Goal: Contribute content: Contribute content

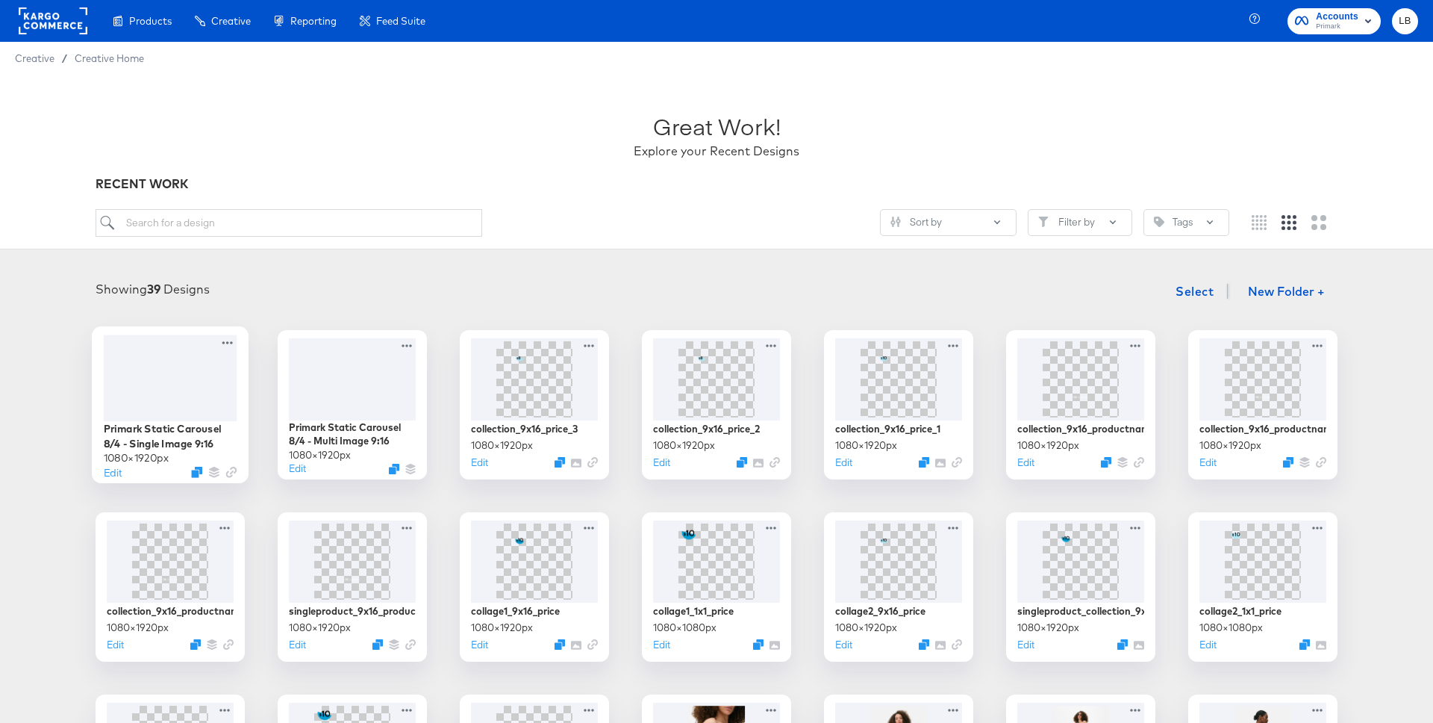
click at [223, 371] on div at bounding box center [171, 377] width 134 height 86
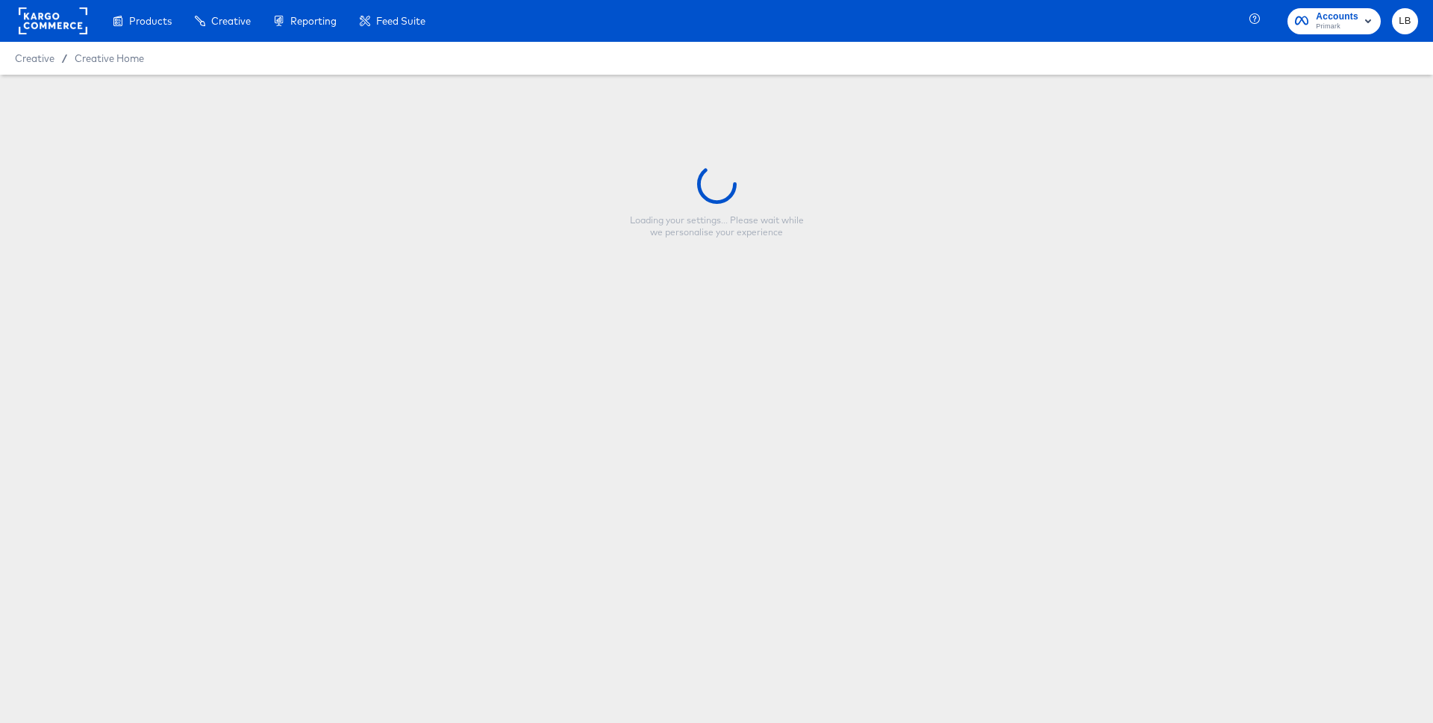
type input "Primark Static Carousel 8/4 - Single Image 9:16"
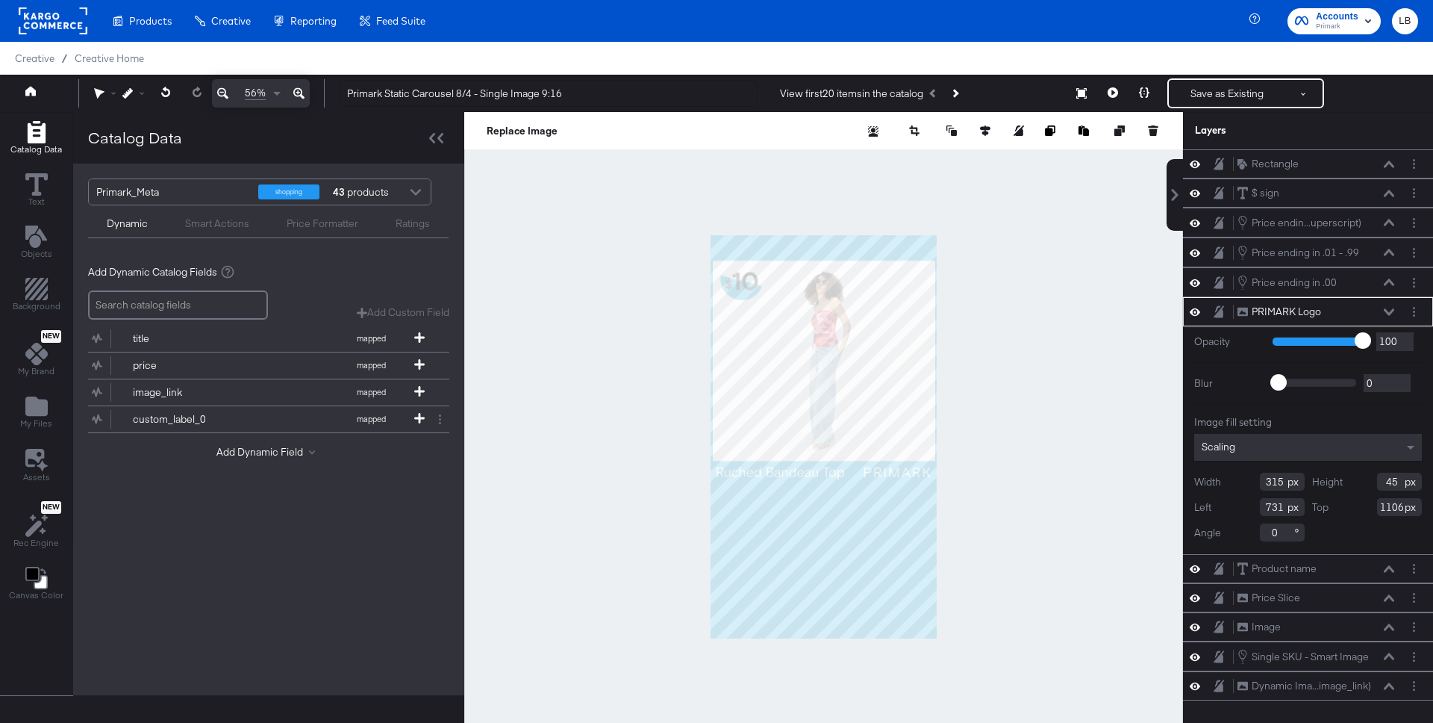
click at [585, 297] on div at bounding box center [823, 436] width 719 height 649
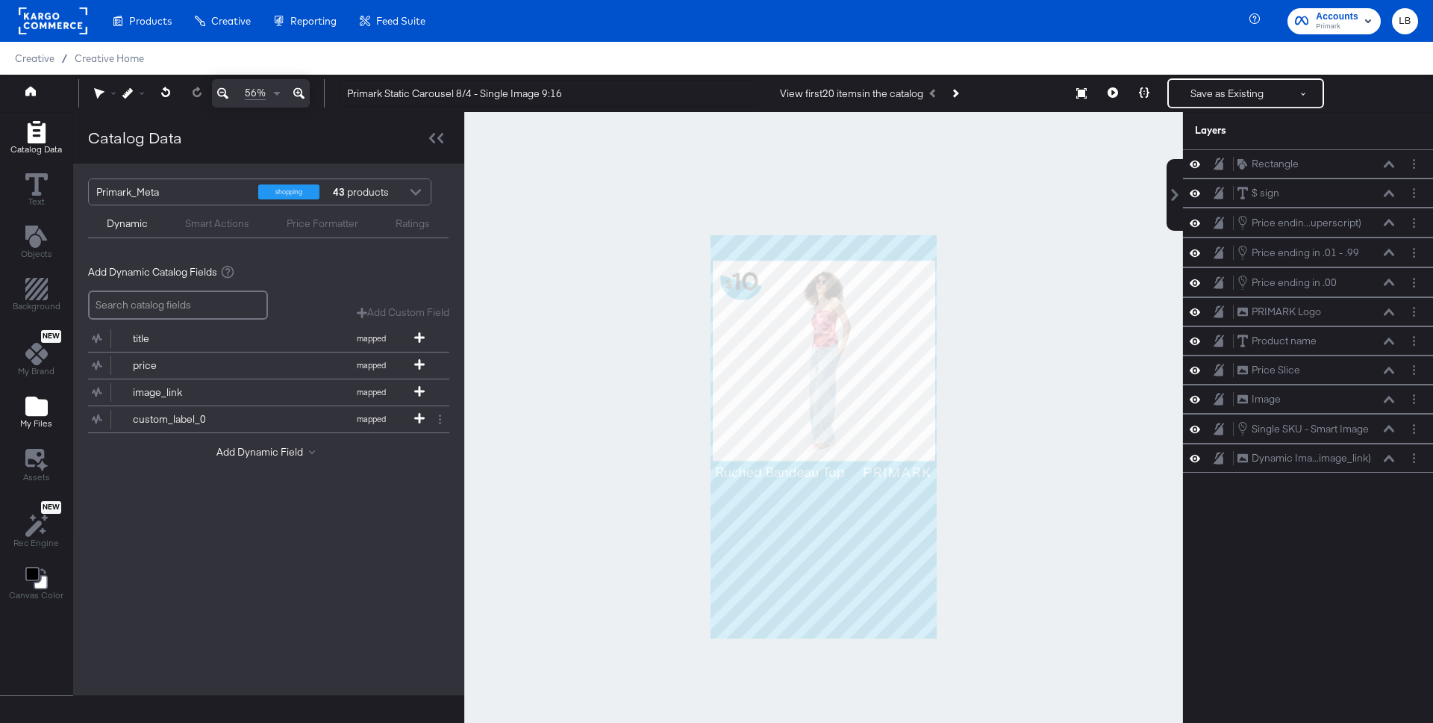
click at [31, 408] on icon "Add Files" at bounding box center [36, 405] width 22 height 19
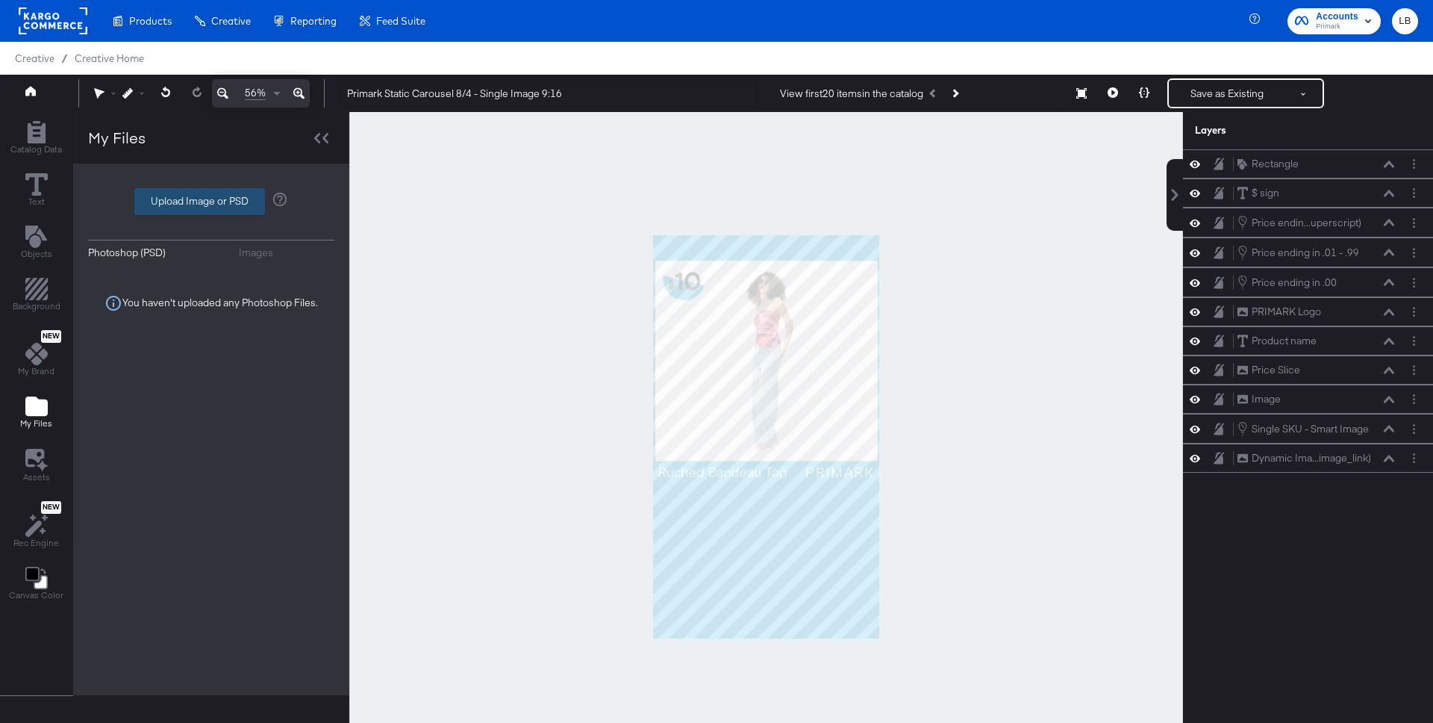
click at [227, 202] on label "Upload Image or PSD" at bounding box center [199, 201] width 129 height 25
click at [211, 202] on input "Upload Image or PSD" at bounding box center [211, 202] width 0 height 0
type input "C:\fakepath\Screenshot [DATE] 12.49.11 PM.png"
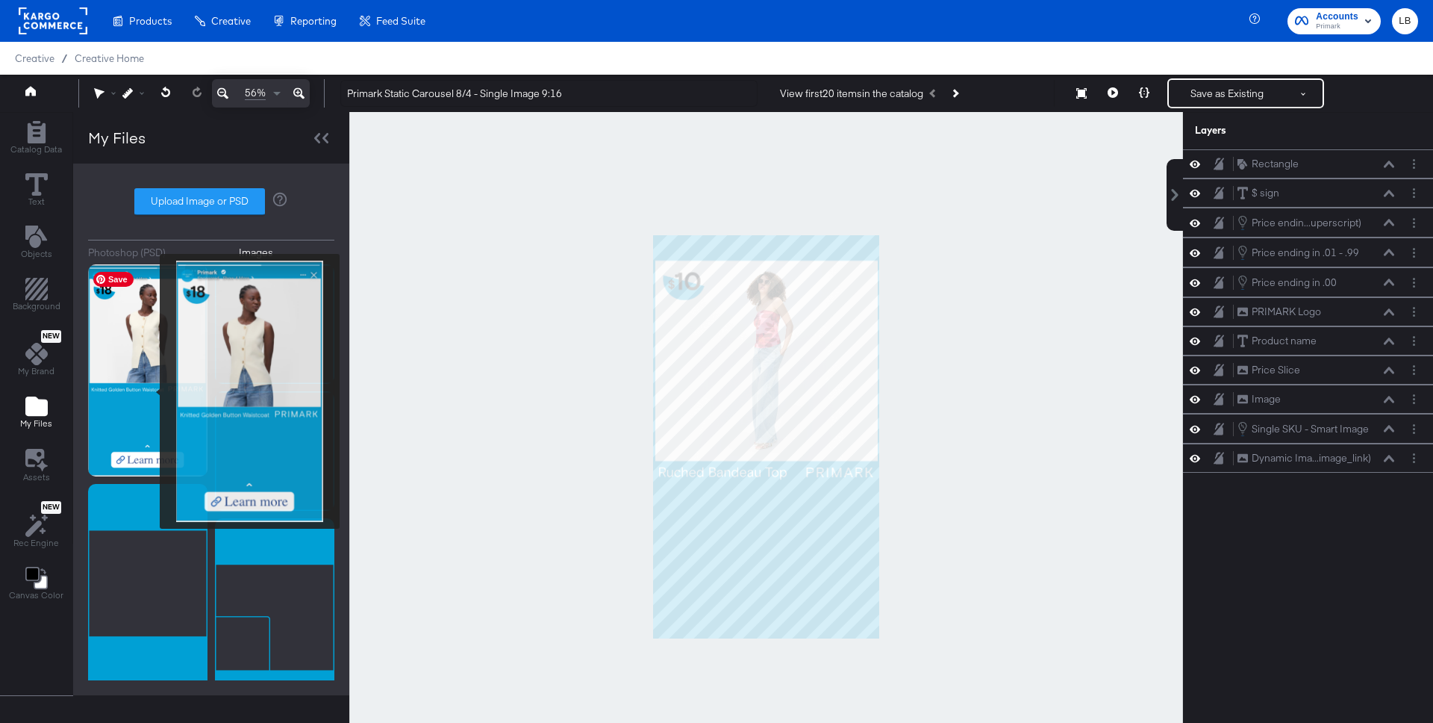
click at [150, 391] on img at bounding box center [147, 370] width 119 height 213
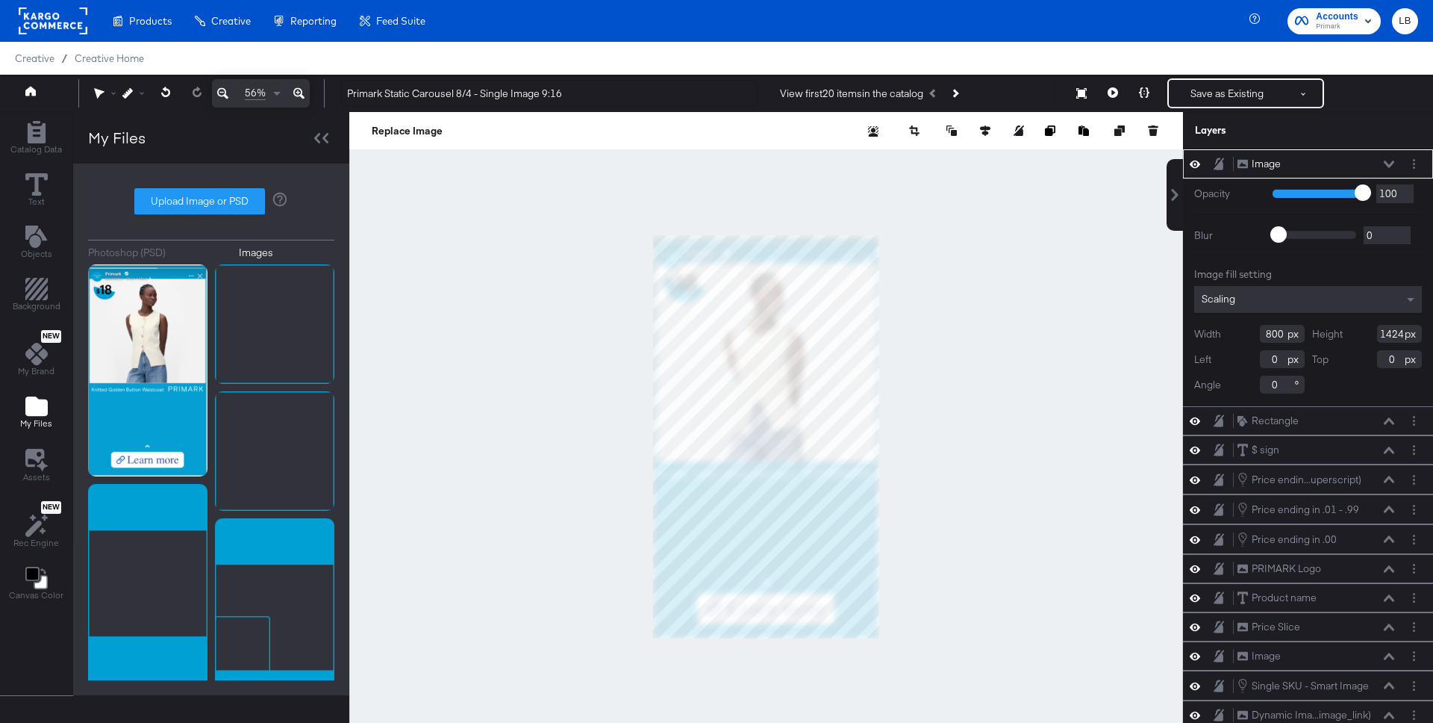
click at [876, 640] on div at bounding box center [766, 436] width 834 height 649
type input "1080"
type input "1918"
click at [1194, 157] on button at bounding box center [1195, 164] width 12 height 14
click at [1194, 157] on div "Image Image" at bounding box center [1308, 164] width 238 height 16
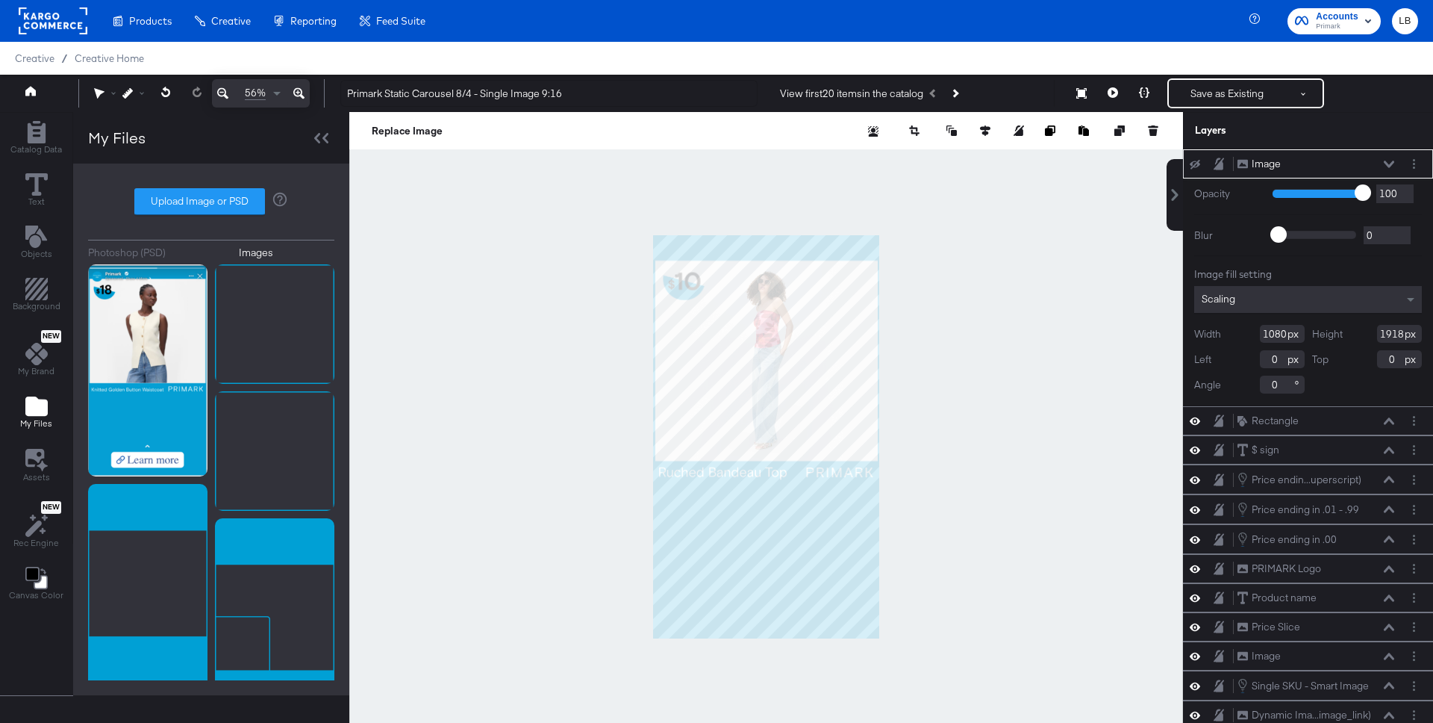
click at [1201, 163] on div at bounding box center [1199, 164] width 21 height 12
click at [1191, 161] on icon at bounding box center [1195, 165] width 10 height 10
click at [1191, 161] on icon at bounding box center [1195, 164] width 10 height 13
click at [1191, 161] on icon at bounding box center [1195, 165] width 10 height 10
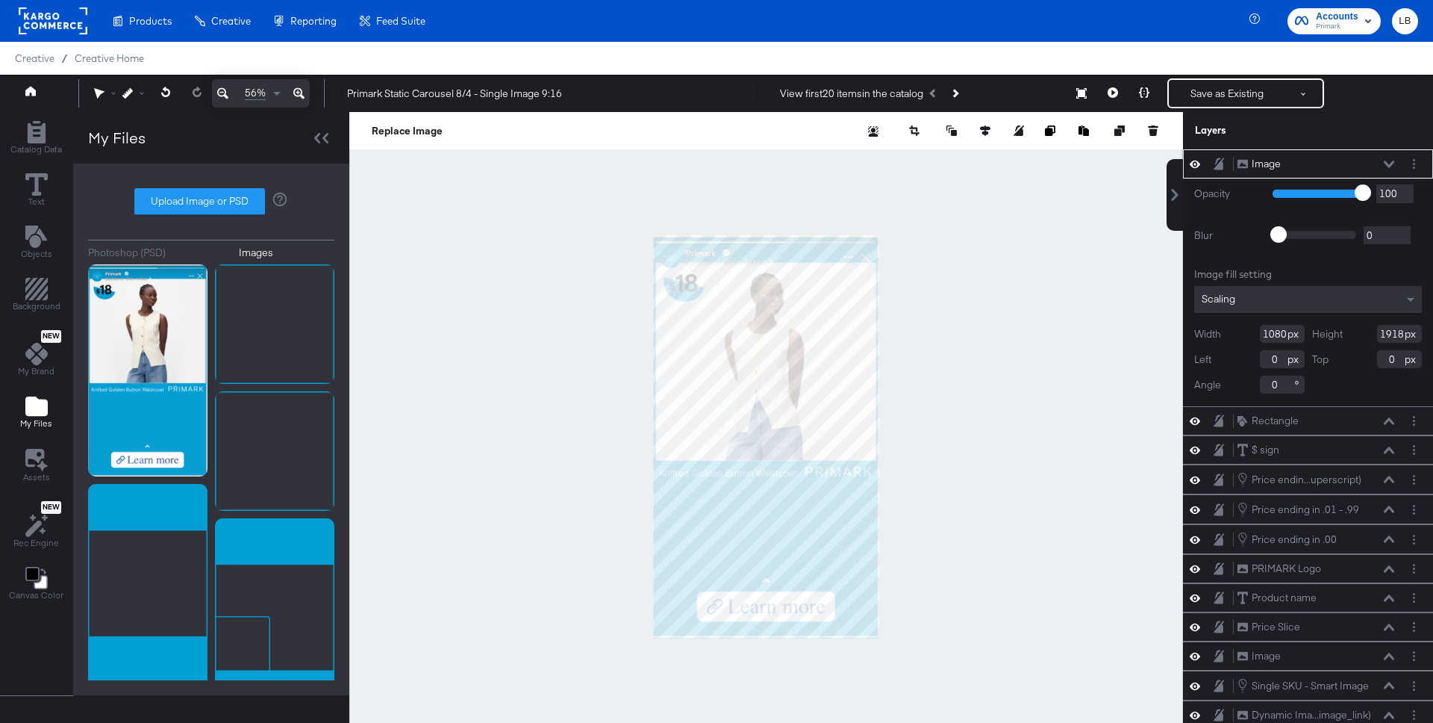
click at [1191, 161] on icon at bounding box center [1195, 164] width 10 height 13
click at [1417, 166] on button "Layer Options" at bounding box center [1414, 164] width 16 height 16
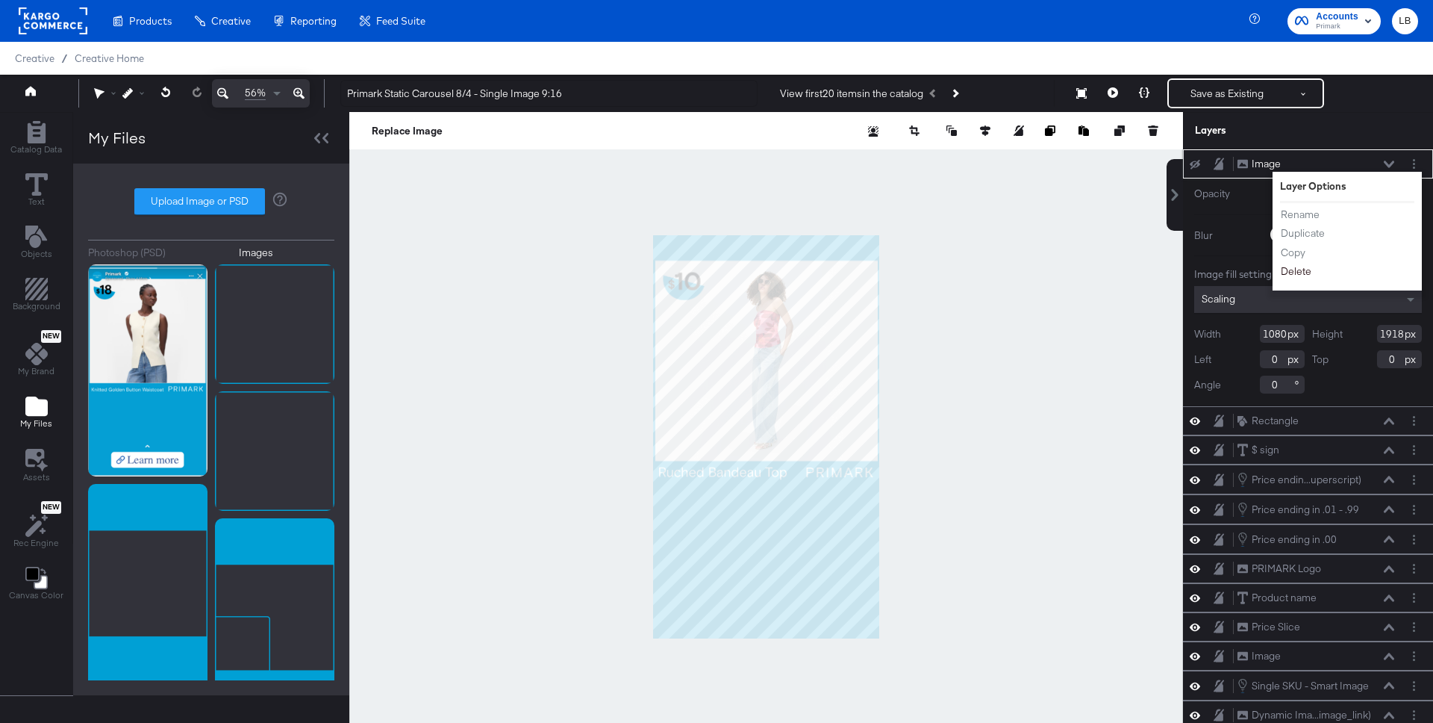
click at [1309, 270] on button "Delete" at bounding box center [1296, 272] width 32 height 16
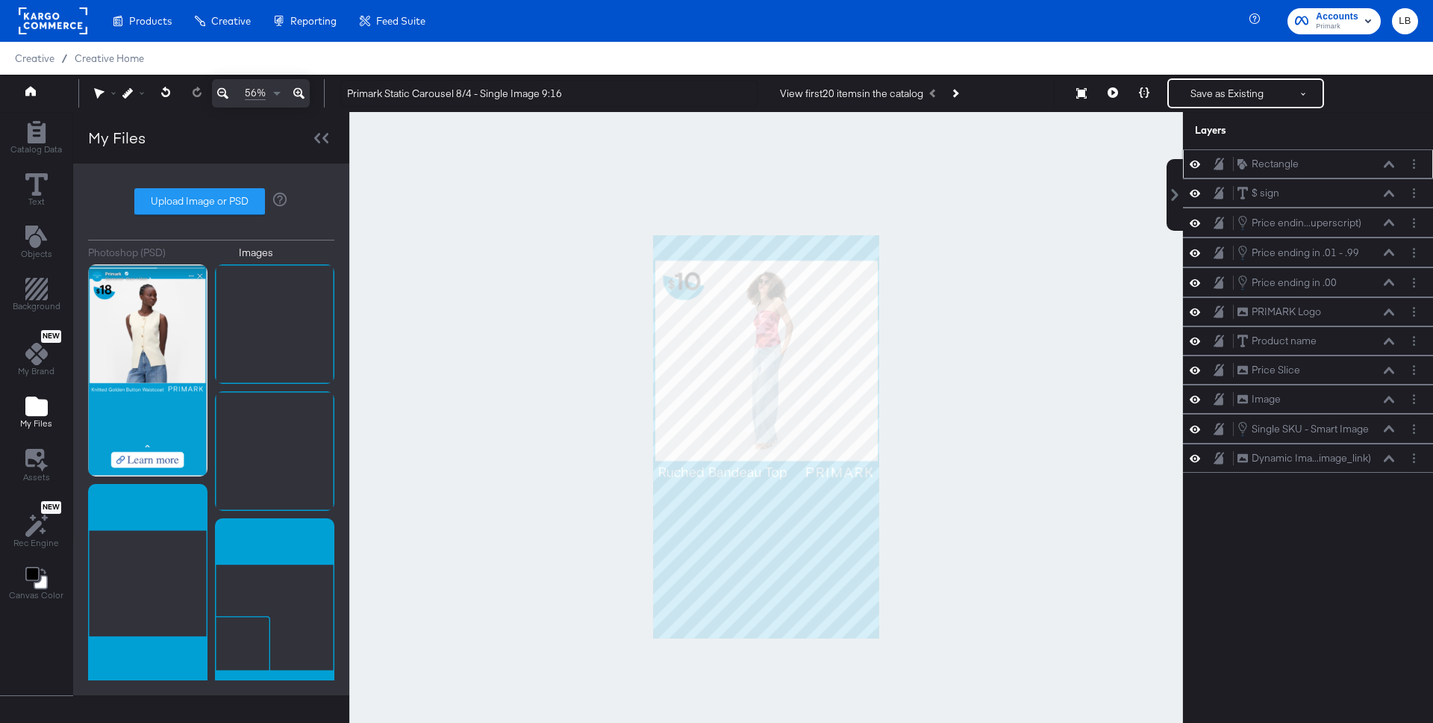
click at [1388, 161] on icon at bounding box center [1389, 163] width 10 height 7
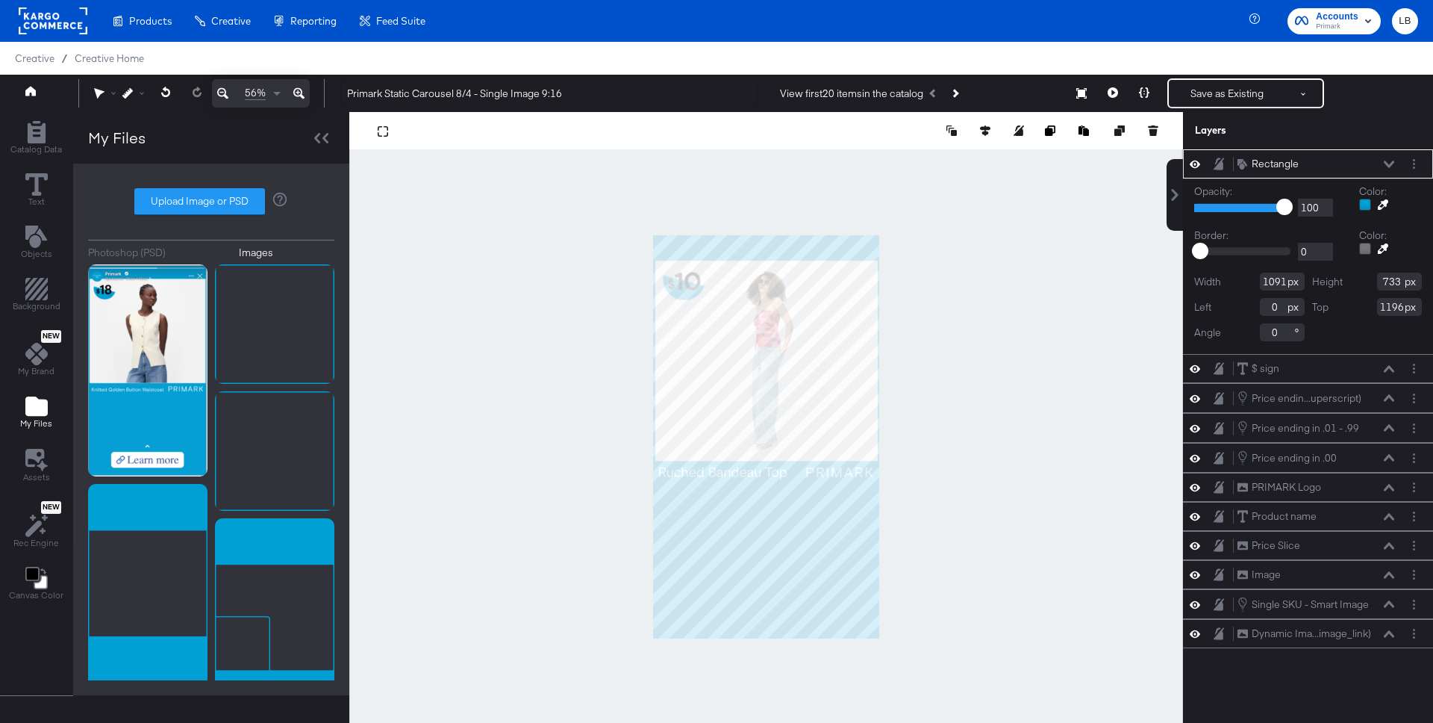
click at [1387, 161] on icon at bounding box center [1389, 163] width 10 height 7
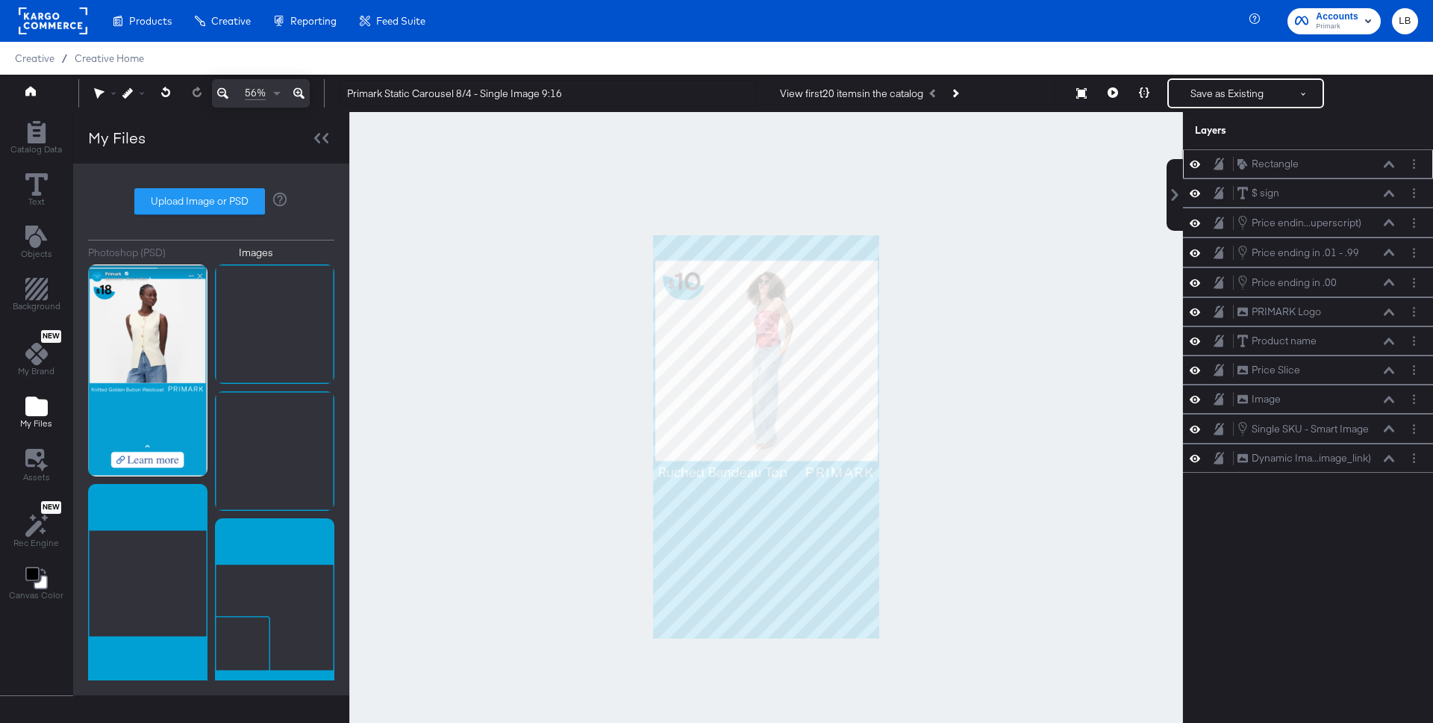
click at [1194, 158] on icon at bounding box center [1195, 164] width 10 height 13
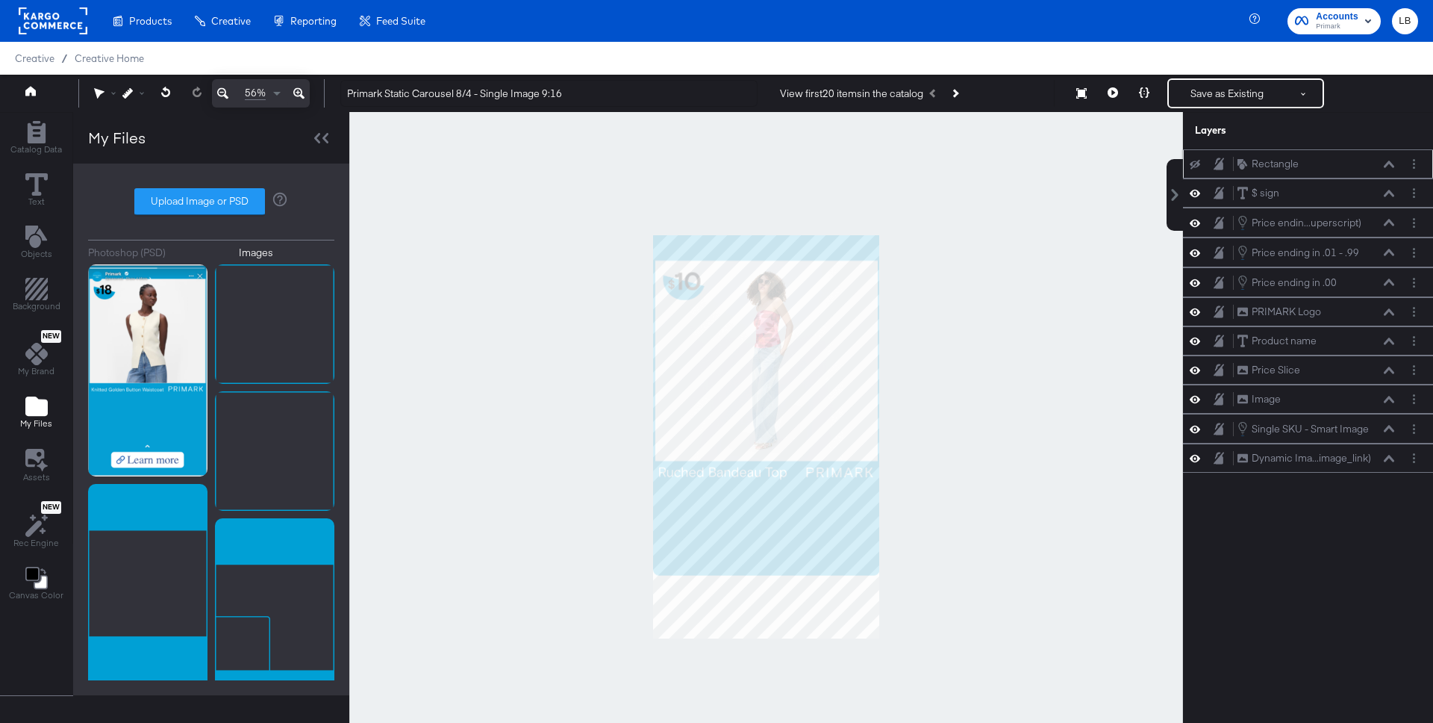
click at [1194, 158] on button at bounding box center [1195, 164] width 12 height 12
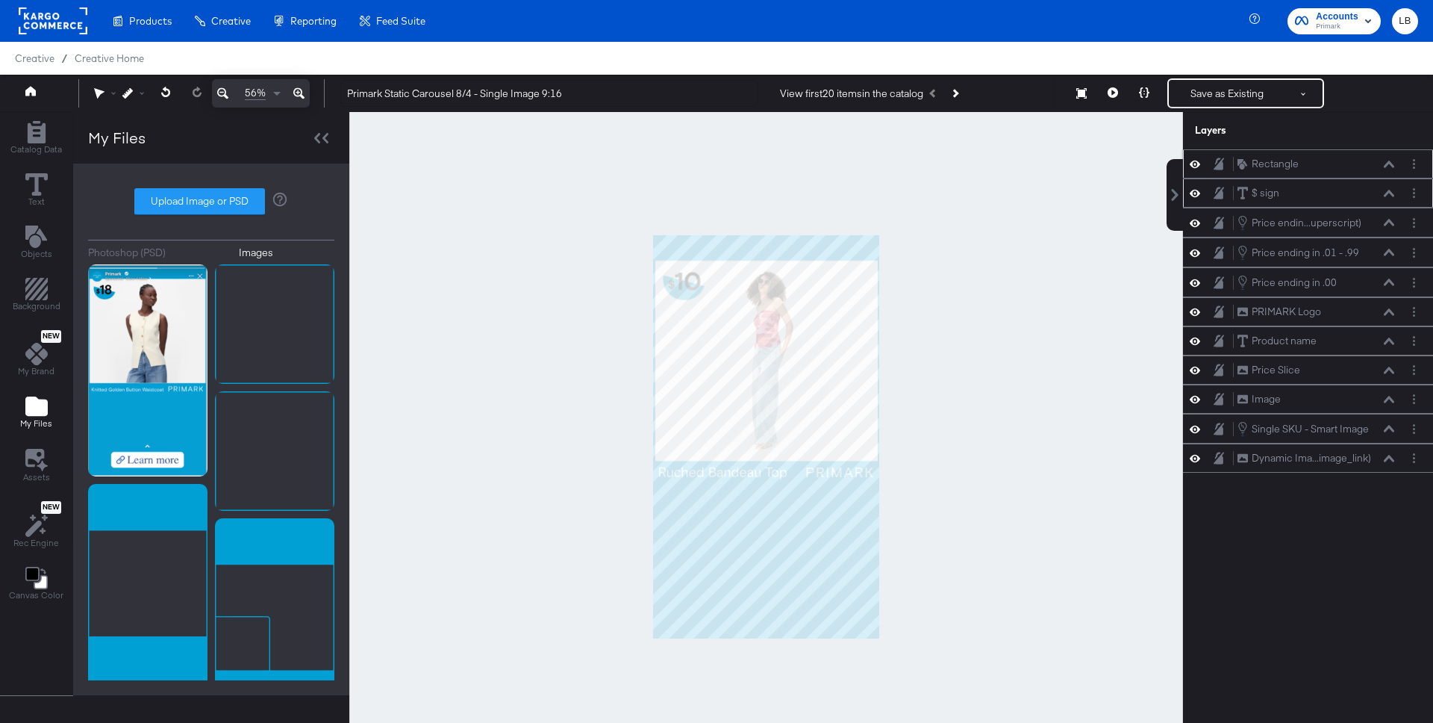
click at [1393, 189] on button at bounding box center [1389, 193] width 12 height 9
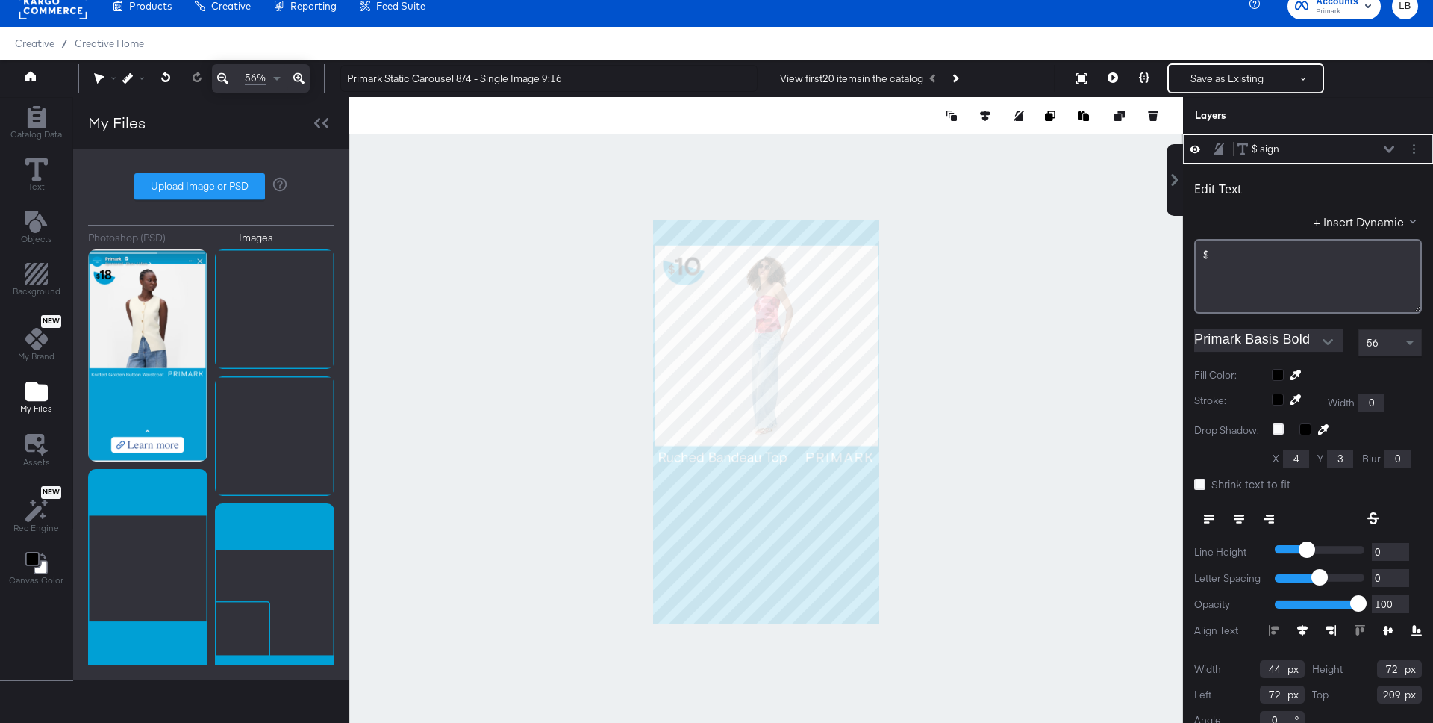
drag, startPoint x: 1394, startPoint y: 694, endPoint x: 1385, endPoint y: 692, distance: 9.2
click at [1385, 692] on input "209" at bounding box center [1399, 694] width 45 height 18
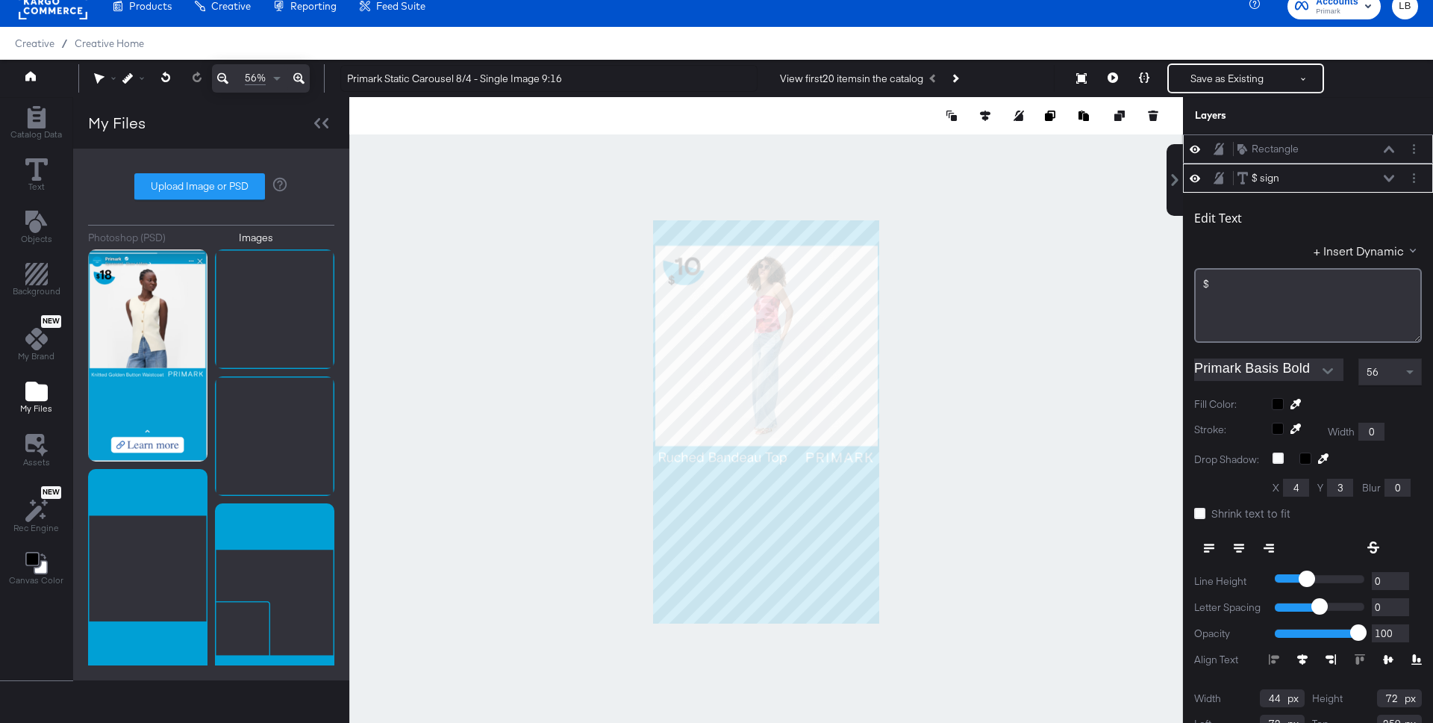
type input "259"
click at [1389, 176] on icon at bounding box center [1389, 178] width 10 height 7
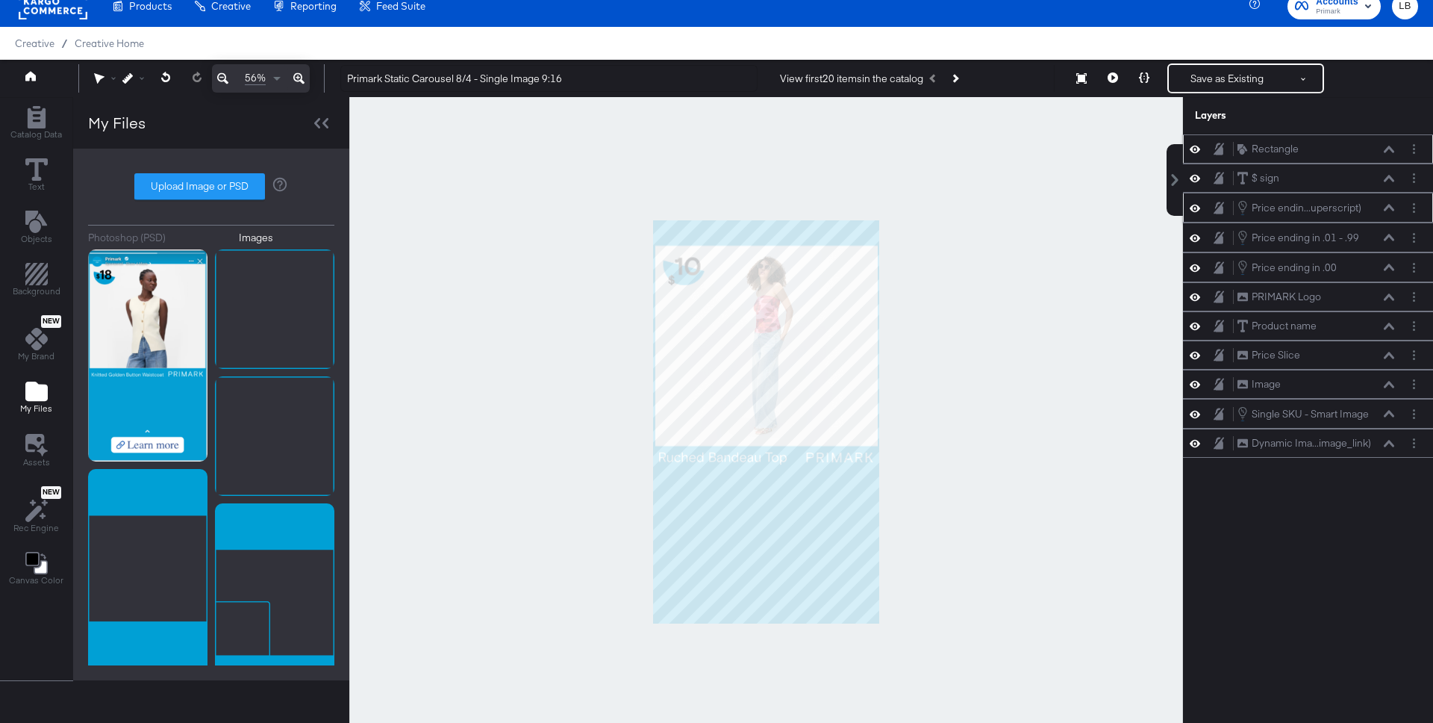
click at [1387, 205] on icon at bounding box center [1389, 207] width 10 height 7
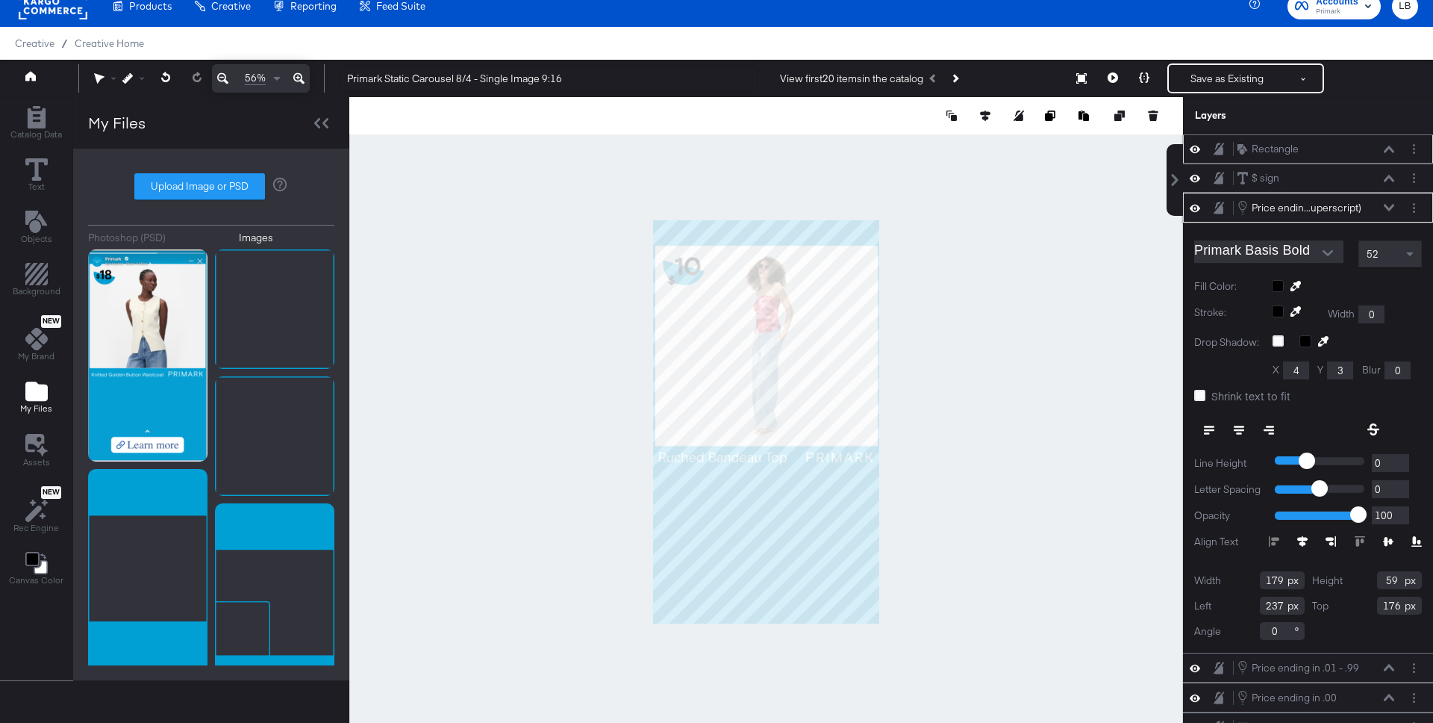
click at [1395, 606] on input "176" at bounding box center [1399, 605] width 45 height 18
type input "226"
click at [1390, 204] on icon at bounding box center [1389, 207] width 10 height 7
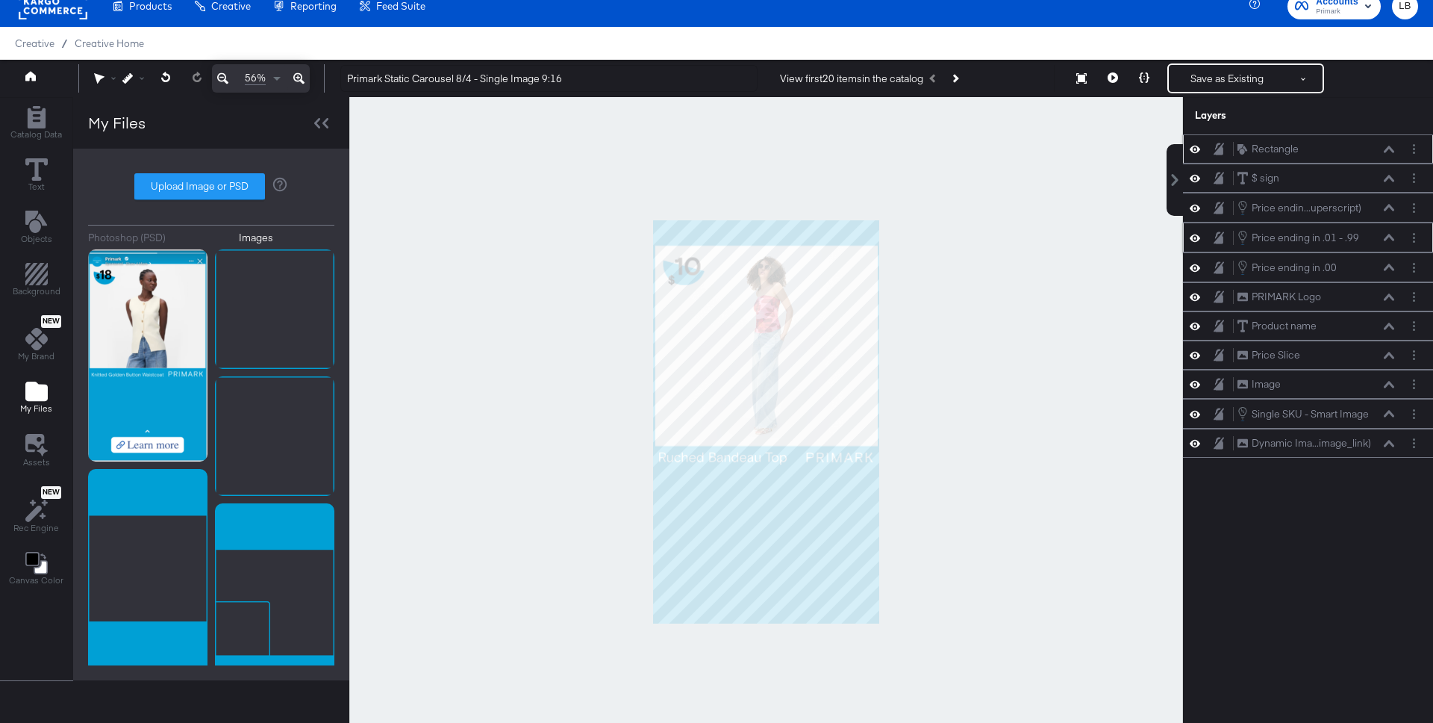
click at [1391, 233] on button at bounding box center [1389, 237] width 12 height 9
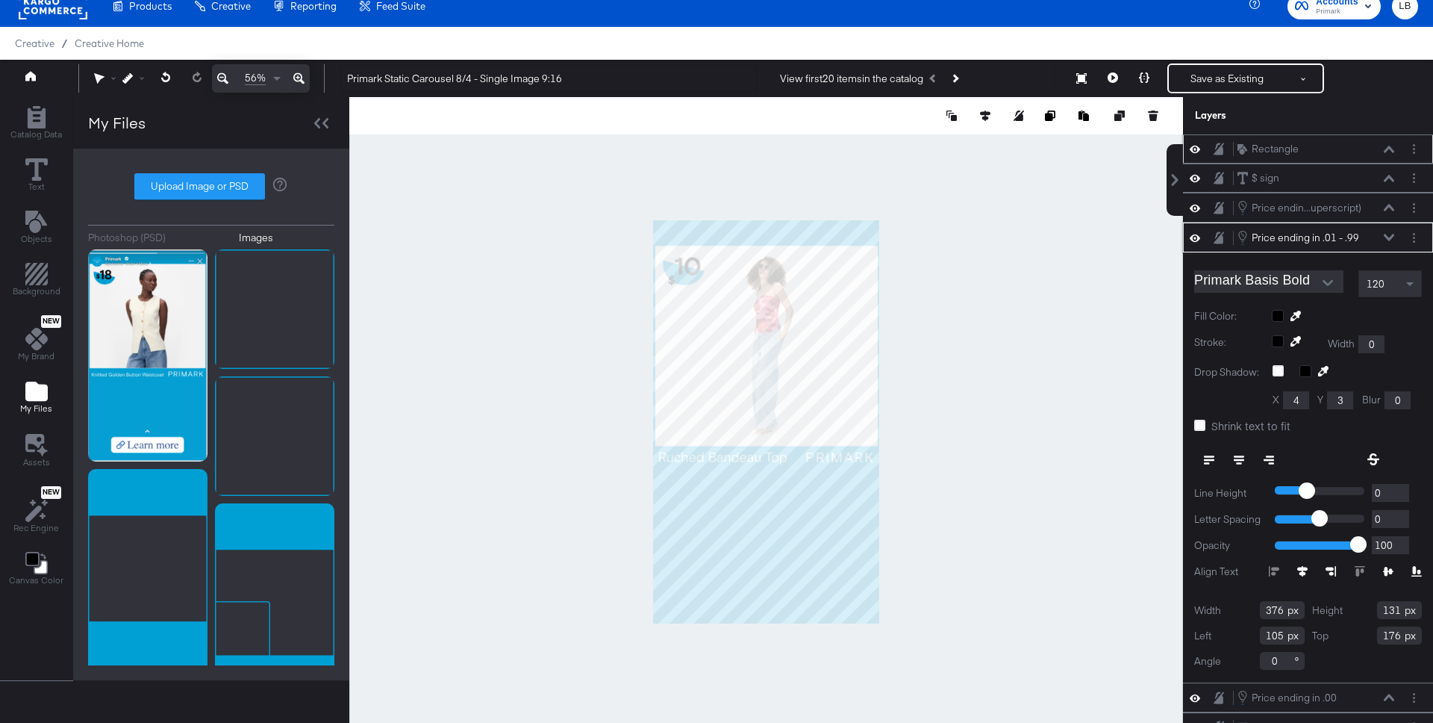
click at [1398, 638] on input "176" at bounding box center [1399, 635] width 45 height 18
type input "226"
click at [1388, 233] on button at bounding box center [1389, 237] width 12 height 9
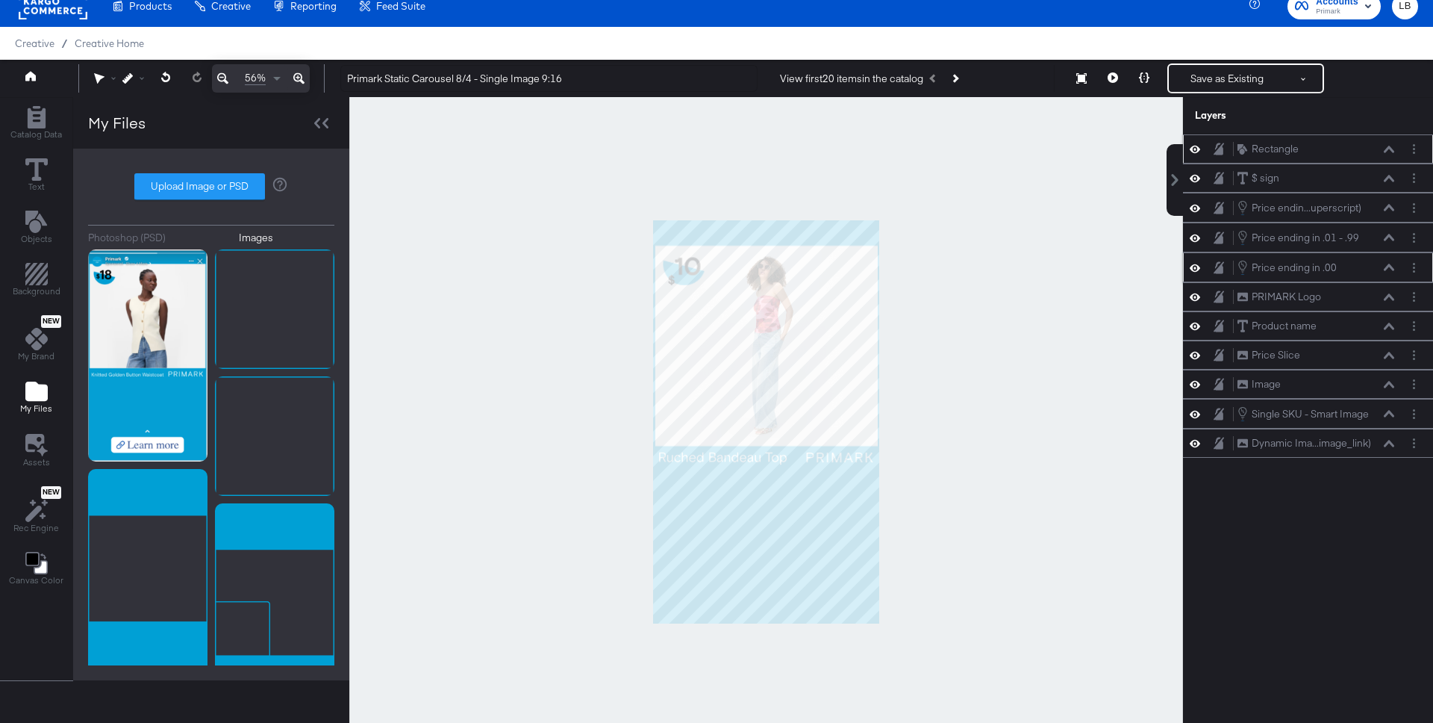
click at [1390, 261] on div "Price ending in .00 Price ending in .00" at bounding box center [1316, 267] width 158 height 16
click at [1384, 265] on icon at bounding box center [1389, 267] width 10 height 7
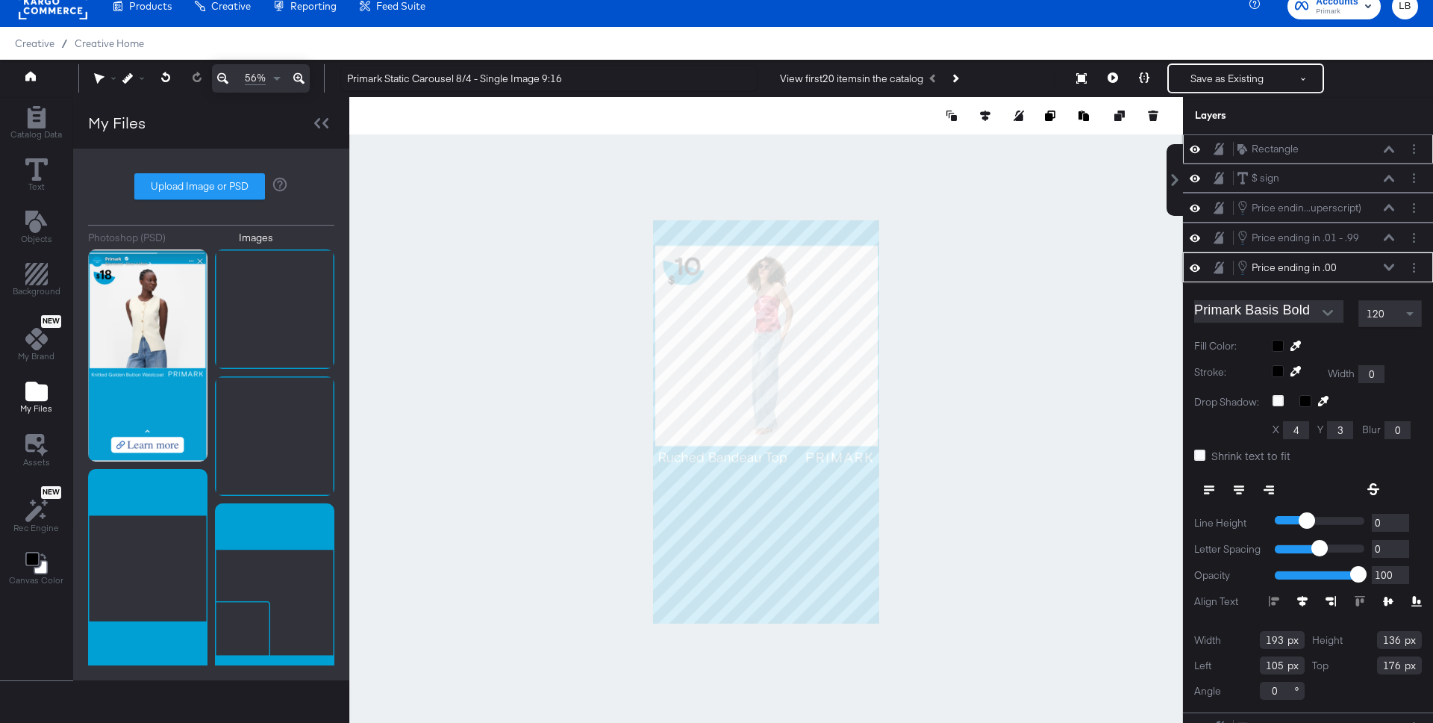
click at [1394, 660] on input "176" at bounding box center [1399, 665] width 45 height 18
type input "226"
click at [1387, 266] on icon at bounding box center [1389, 267] width 10 height 7
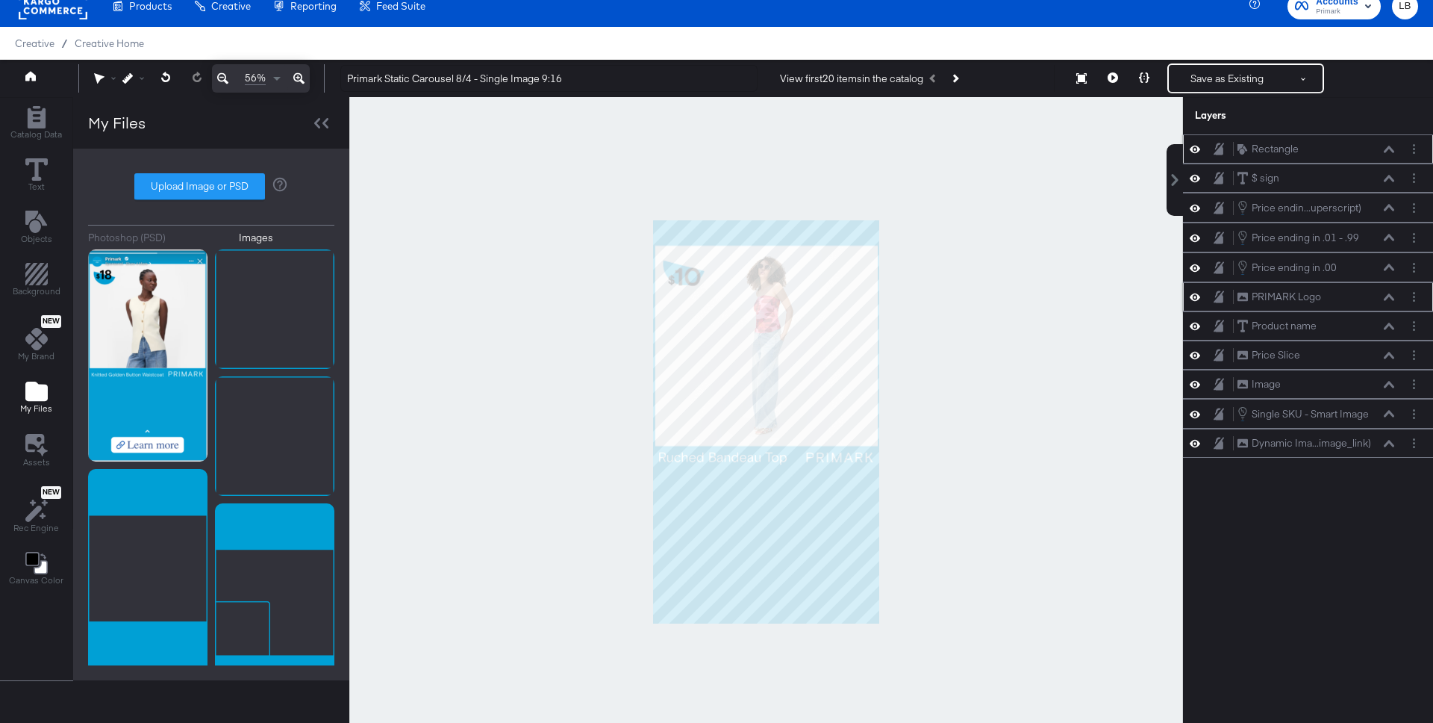
click at [1389, 296] on icon at bounding box center [1389, 296] width 10 height 7
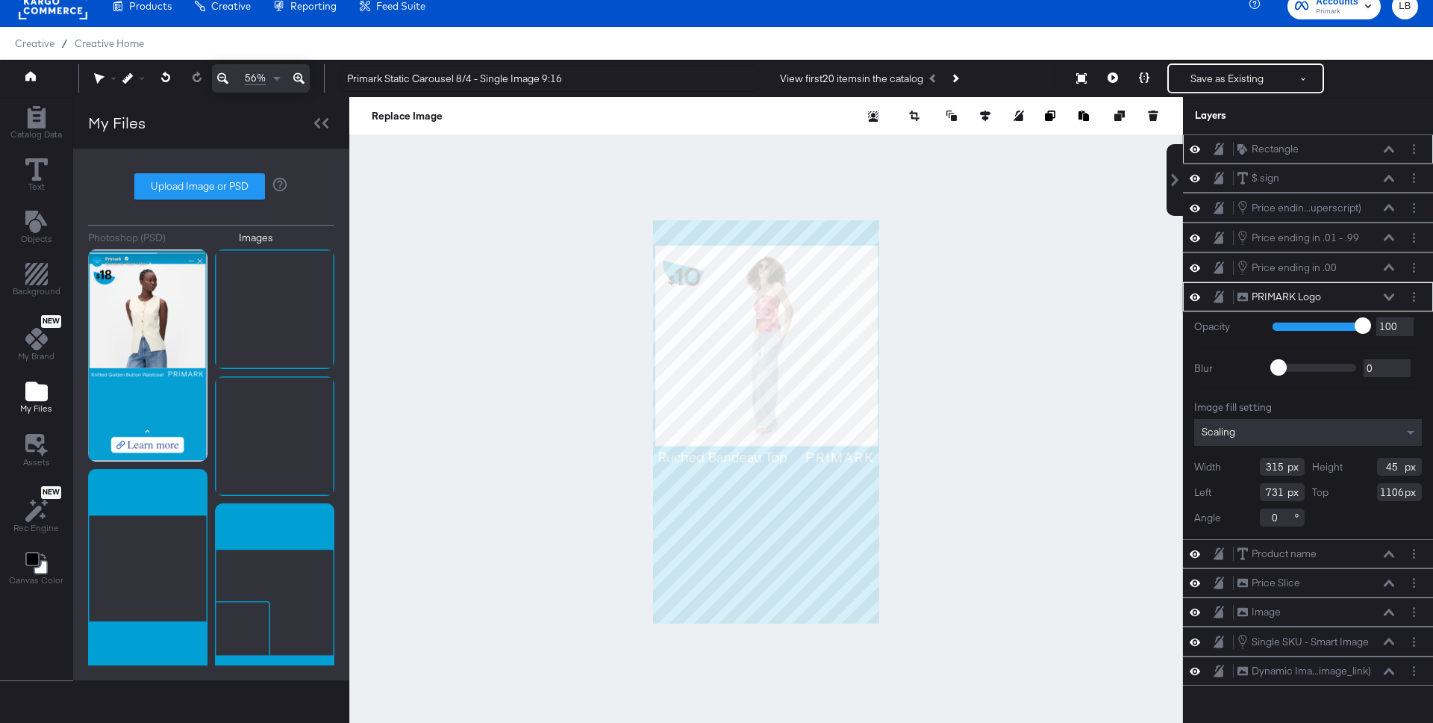
click at [1396, 490] on input "1106" at bounding box center [1399, 492] width 45 height 18
type input "1156"
click at [1391, 552] on icon at bounding box center [1389, 553] width 10 height 7
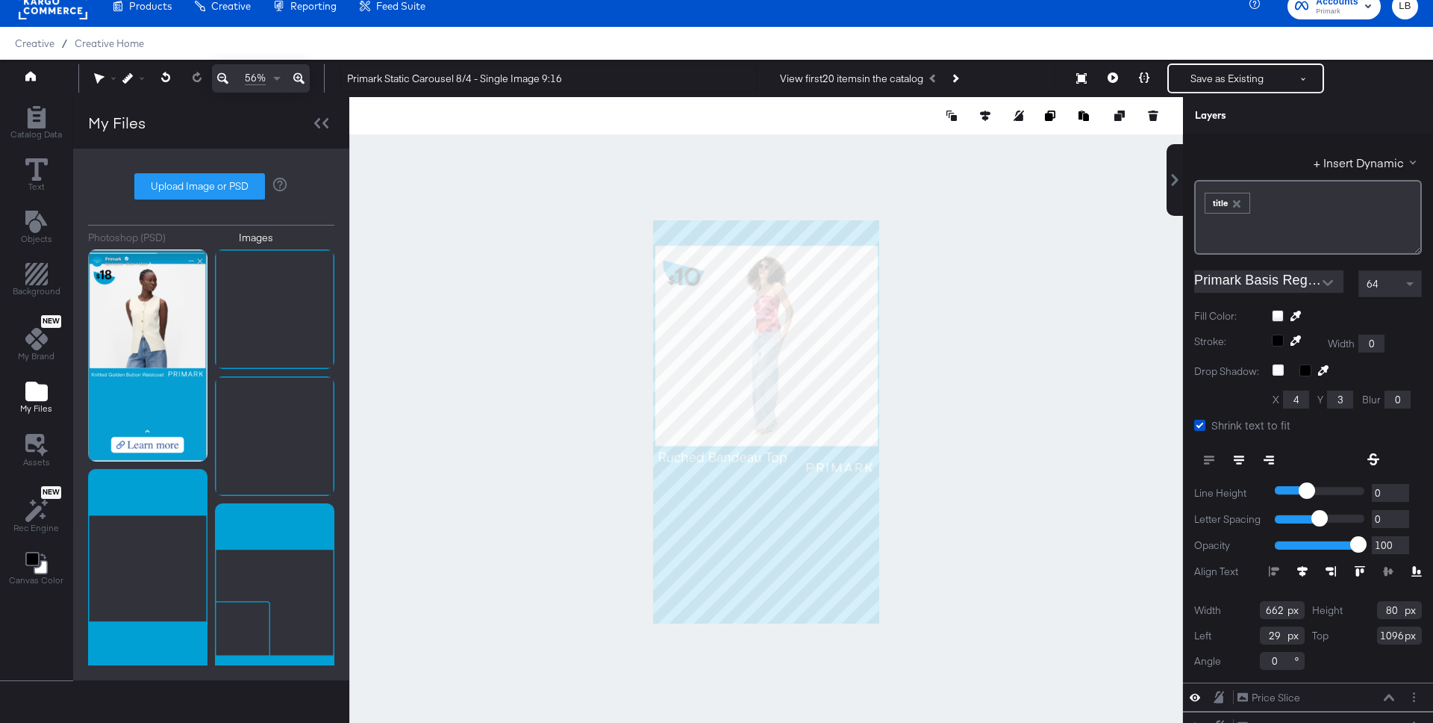
scroll to position [242, 0]
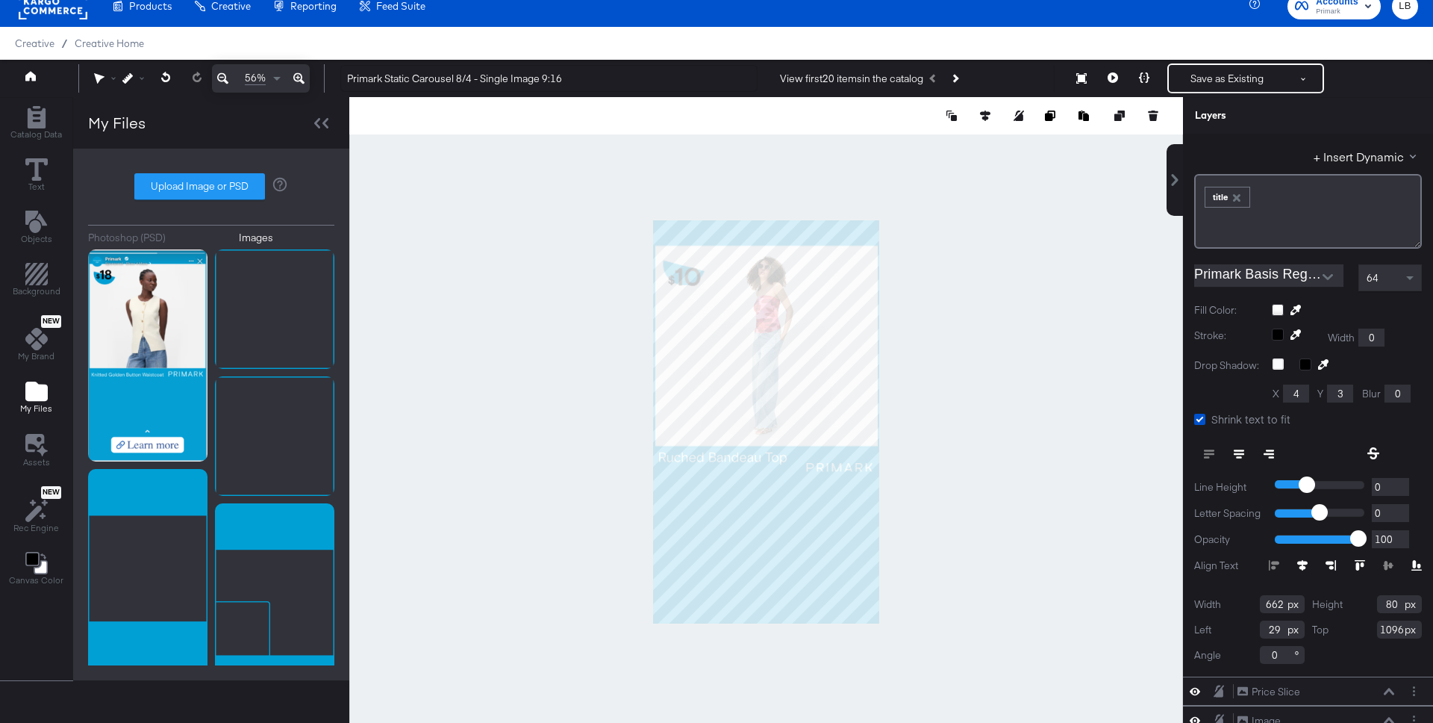
click at [1397, 629] on input "1096" at bounding box center [1399, 629] width 45 height 18
type input "1146"
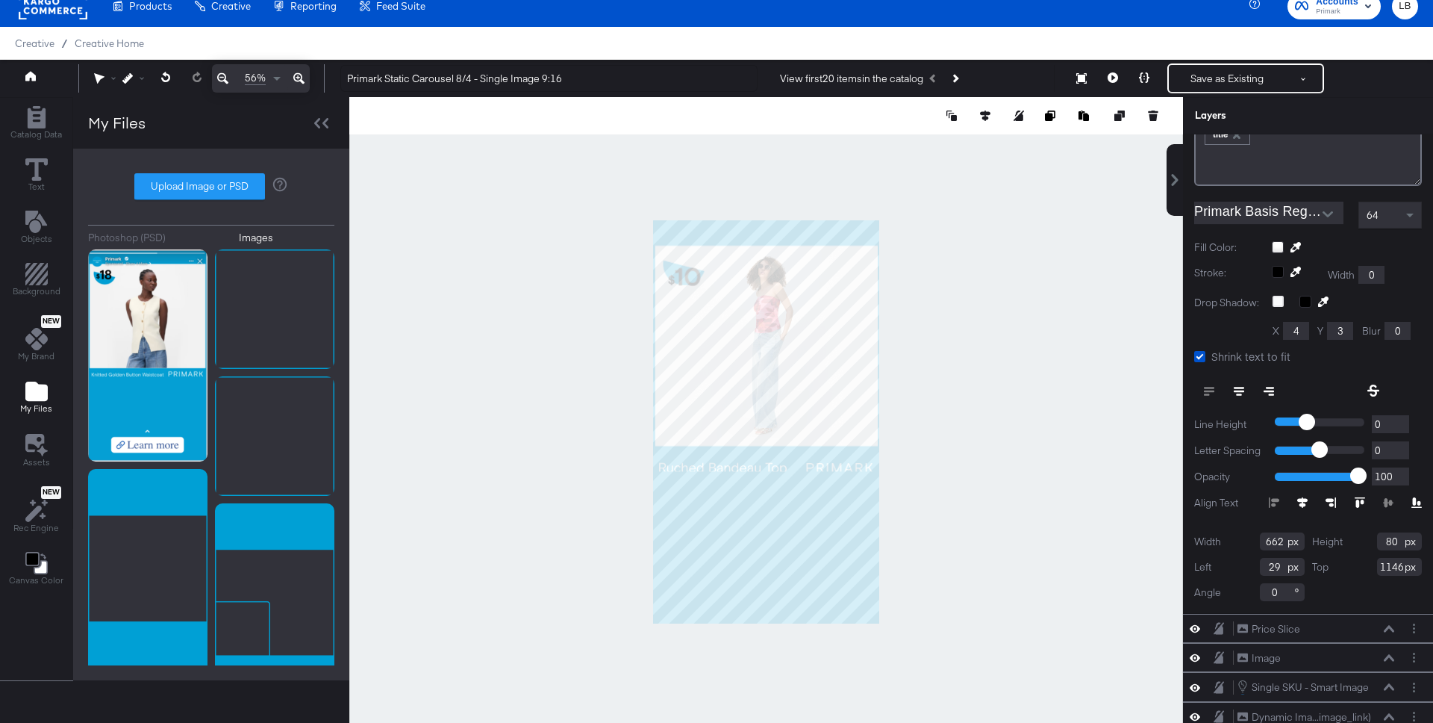
scroll to position [313, 0]
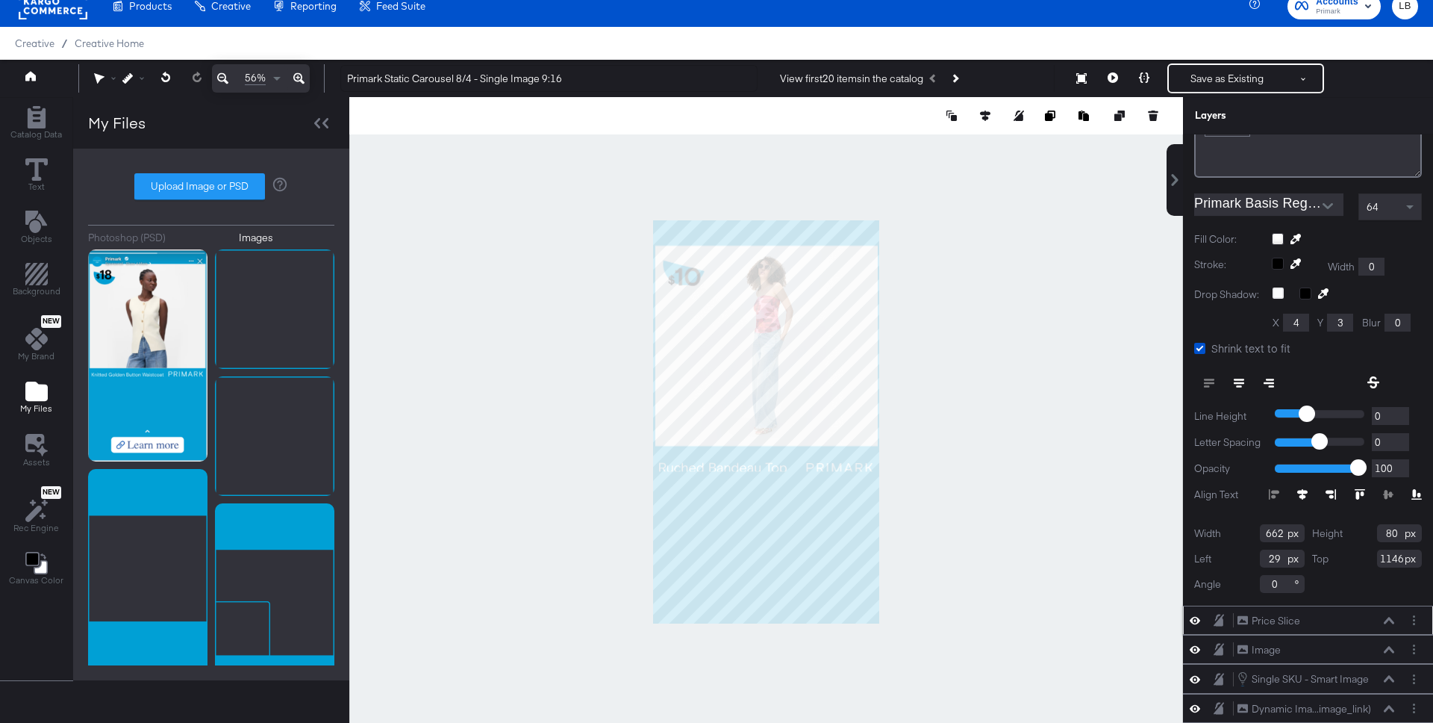
click at [1388, 622] on icon at bounding box center [1389, 620] width 10 height 7
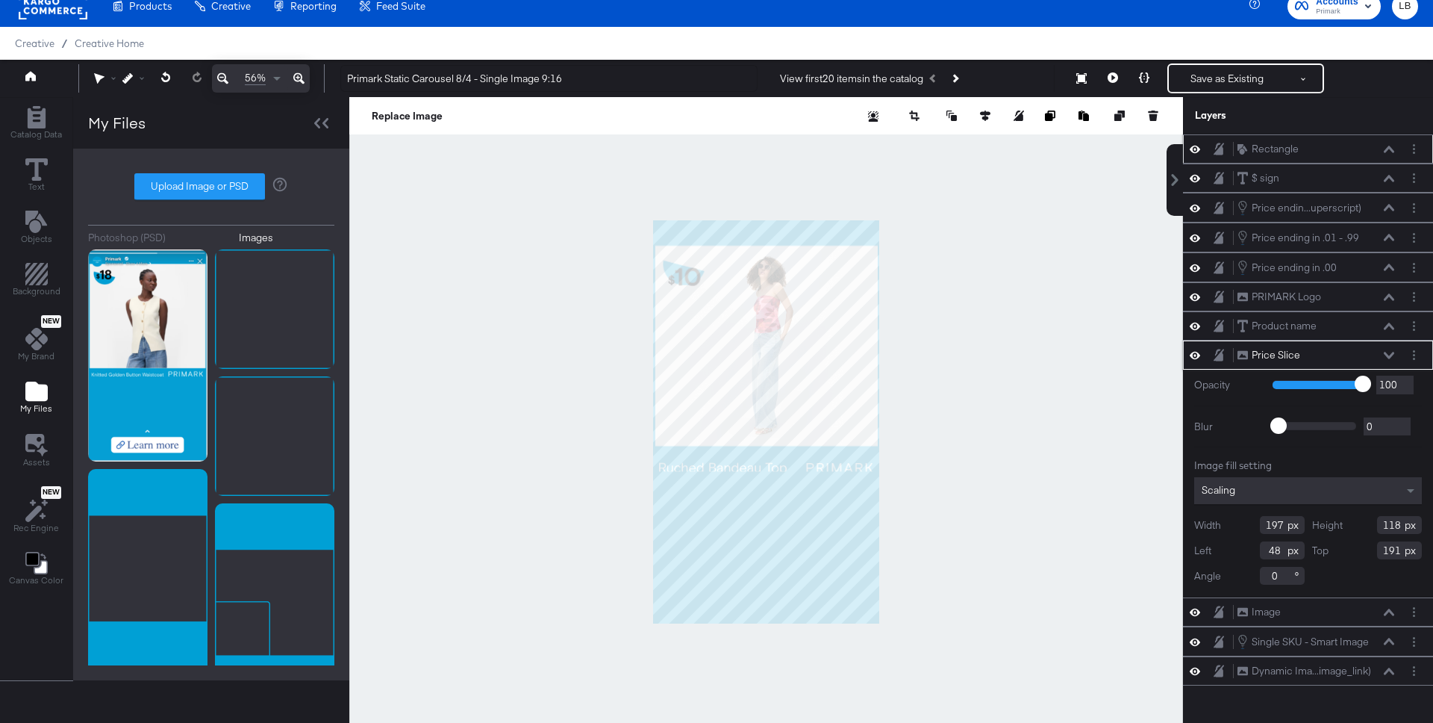
scroll to position [0, 0]
click at [1394, 554] on input "191" at bounding box center [1399, 550] width 45 height 18
type input "241"
click at [1388, 608] on button at bounding box center [1389, 612] width 12 height 9
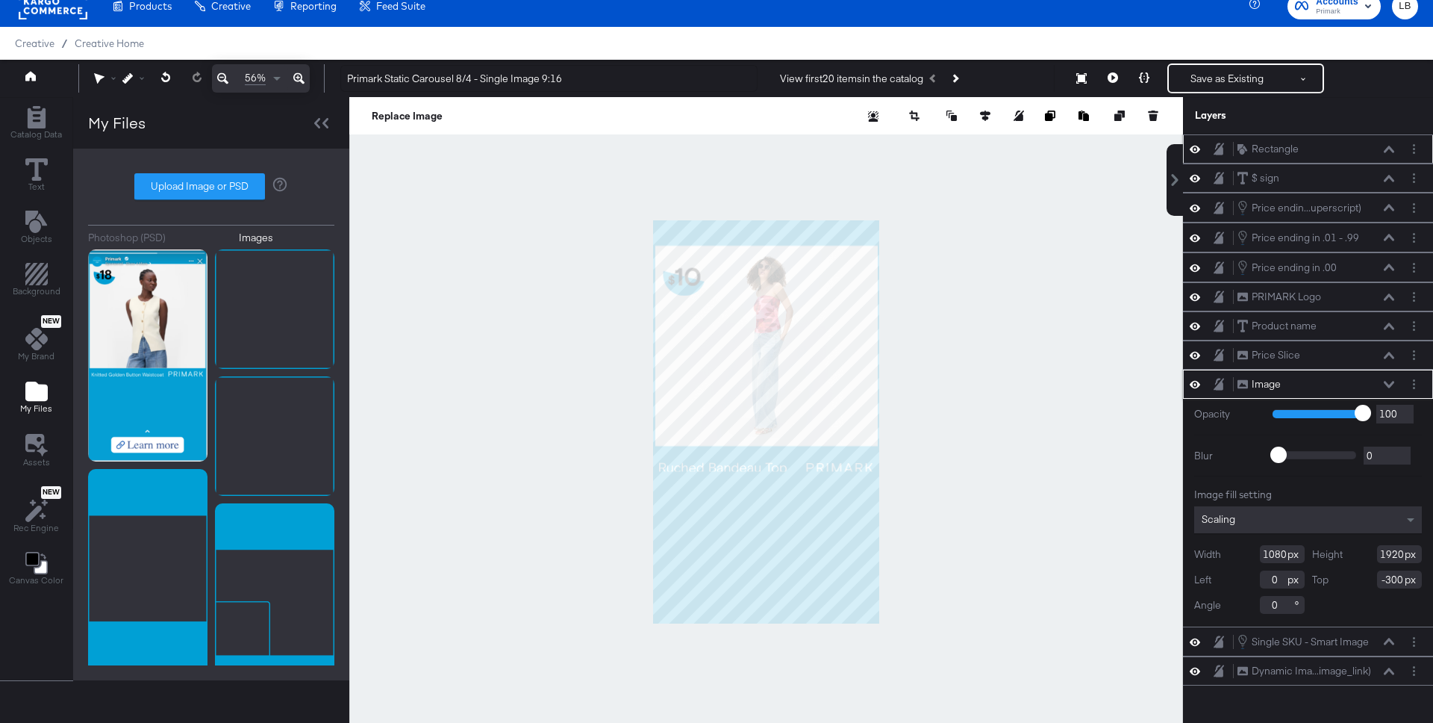
click at [1398, 578] on input "-300" at bounding box center [1399, 579] width 45 height 18
type input "-250"
click at [1389, 641] on icon at bounding box center [1389, 640] width 10 height 7
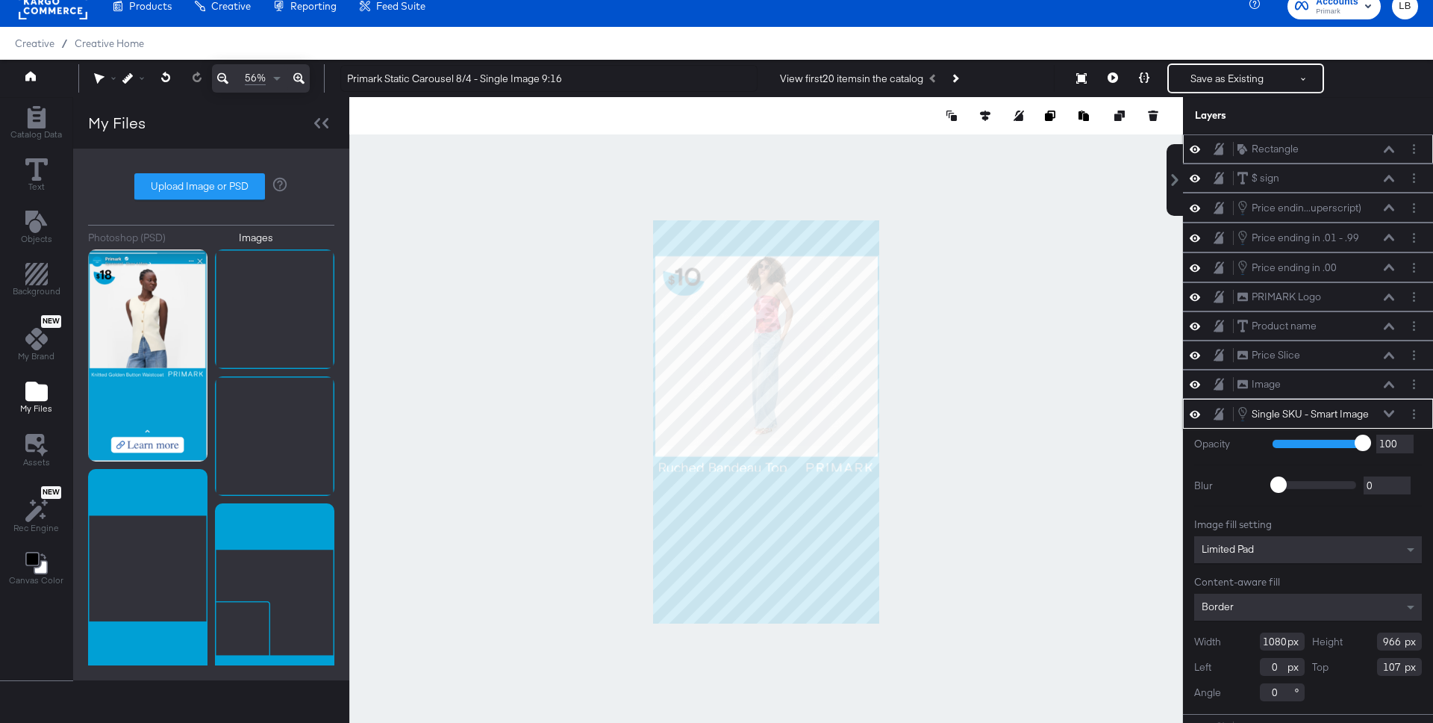
scroll to position [20, 0]
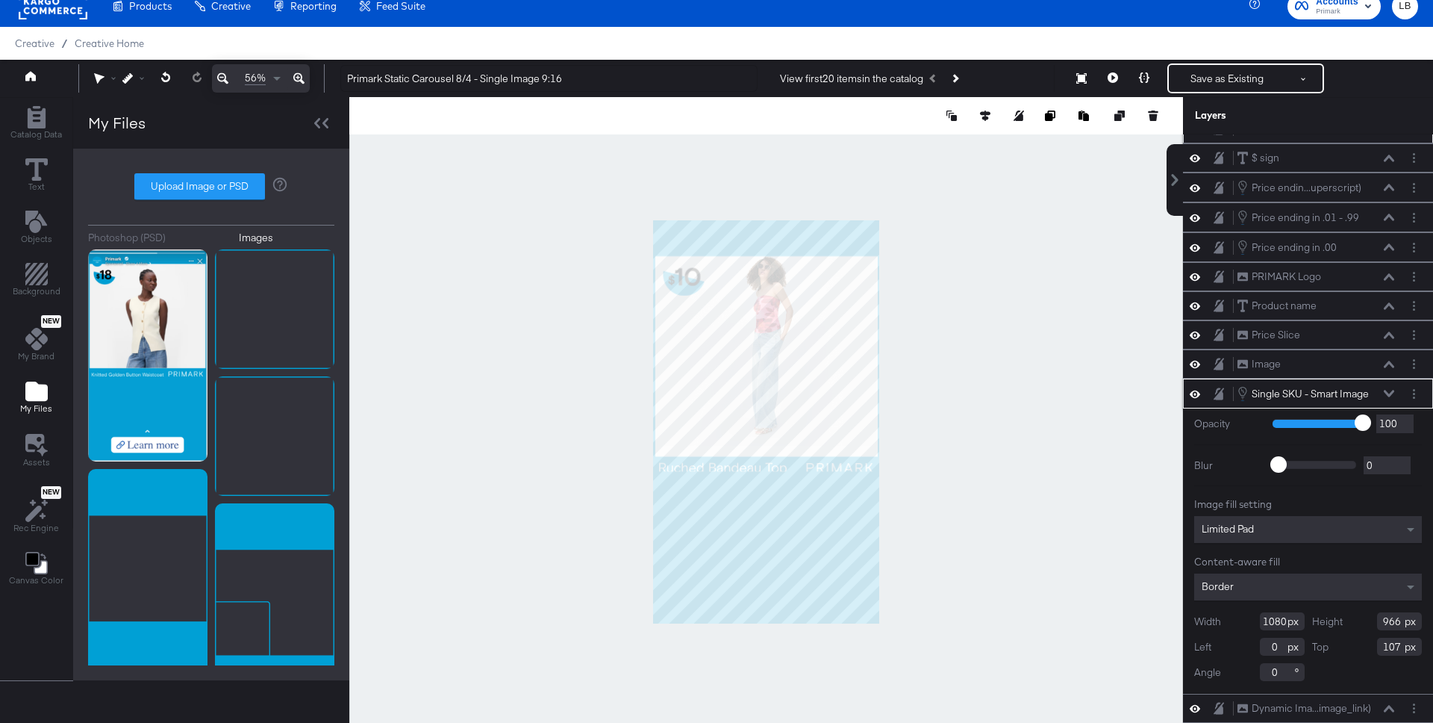
click at [1397, 650] on input "107" at bounding box center [1399, 646] width 45 height 18
type input "157"
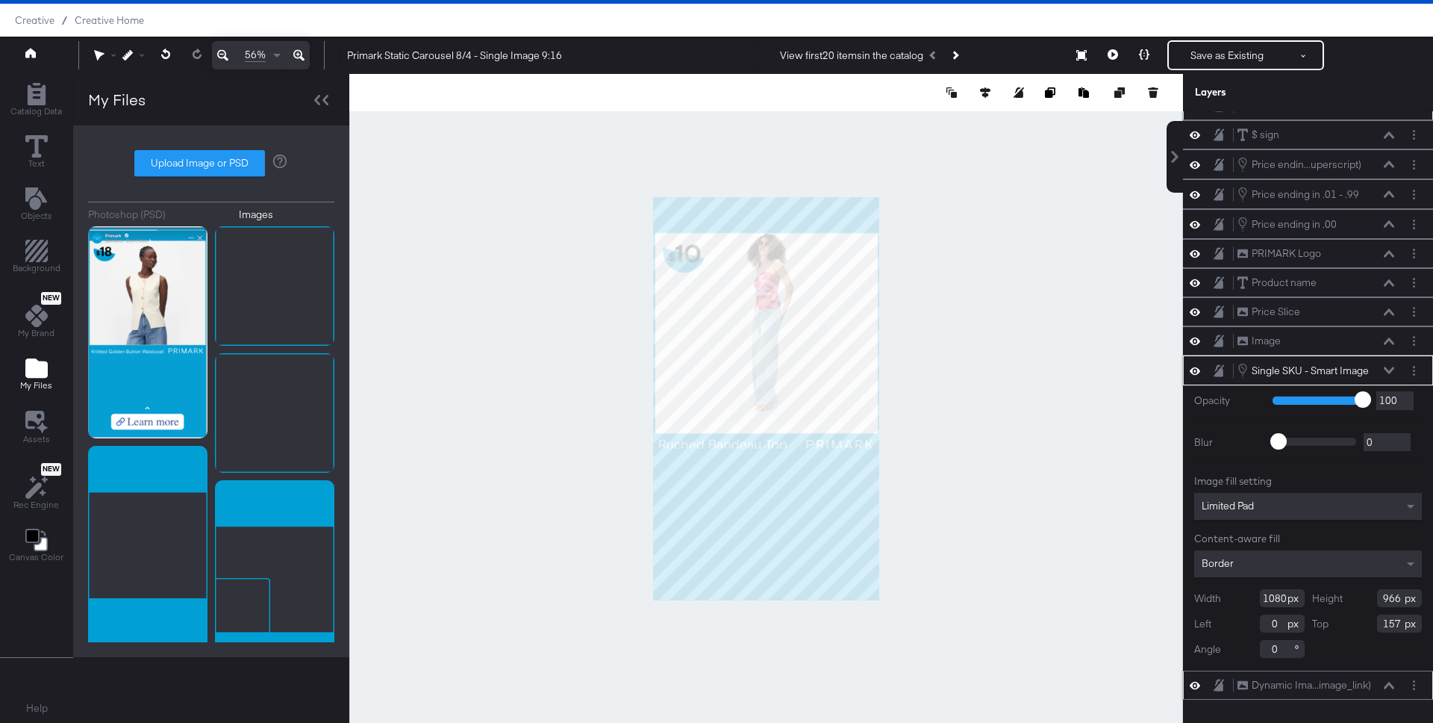
click at [1389, 682] on icon at bounding box center [1389, 685] width 10 height 7
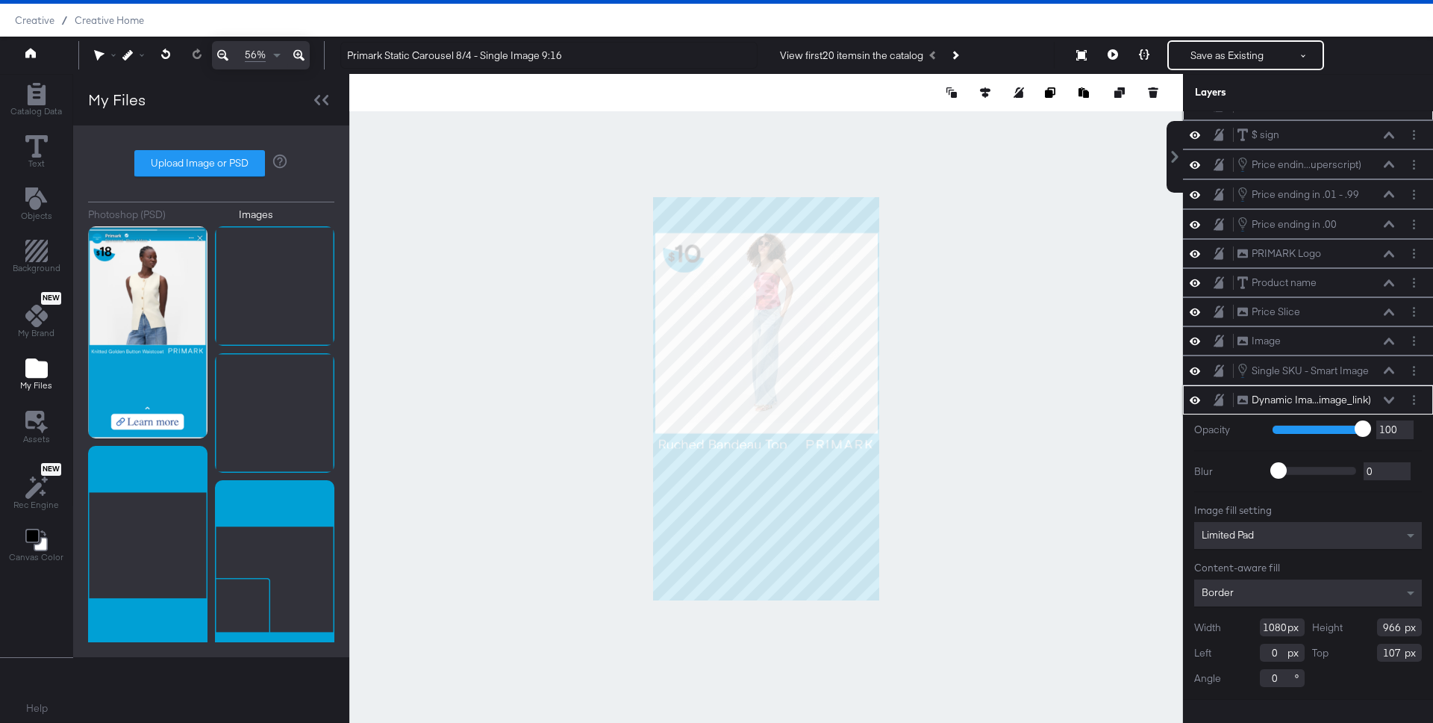
click at [1397, 649] on input "107" at bounding box center [1399, 652] width 45 height 18
type input "157"
click at [979, 452] on div at bounding box center [766, 398] width 834 height 649
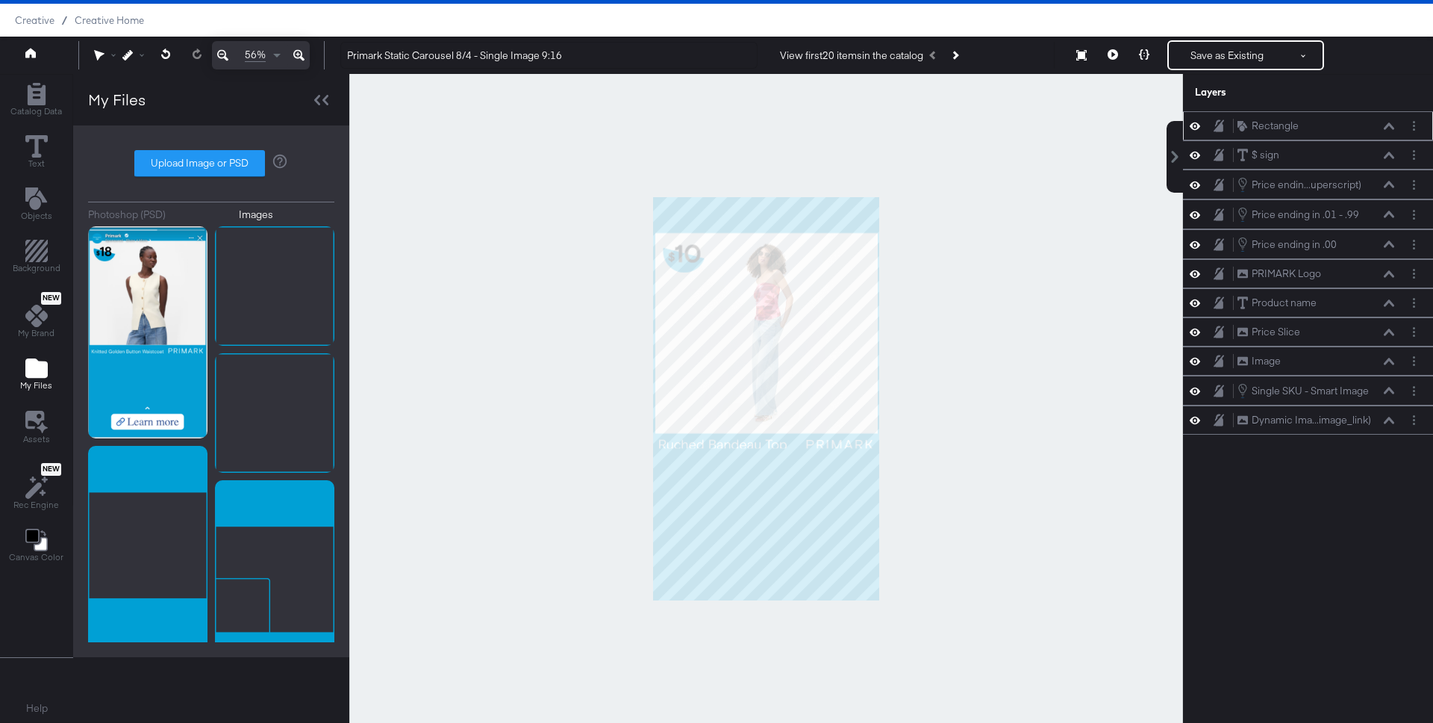
scroll to position [0, 0]
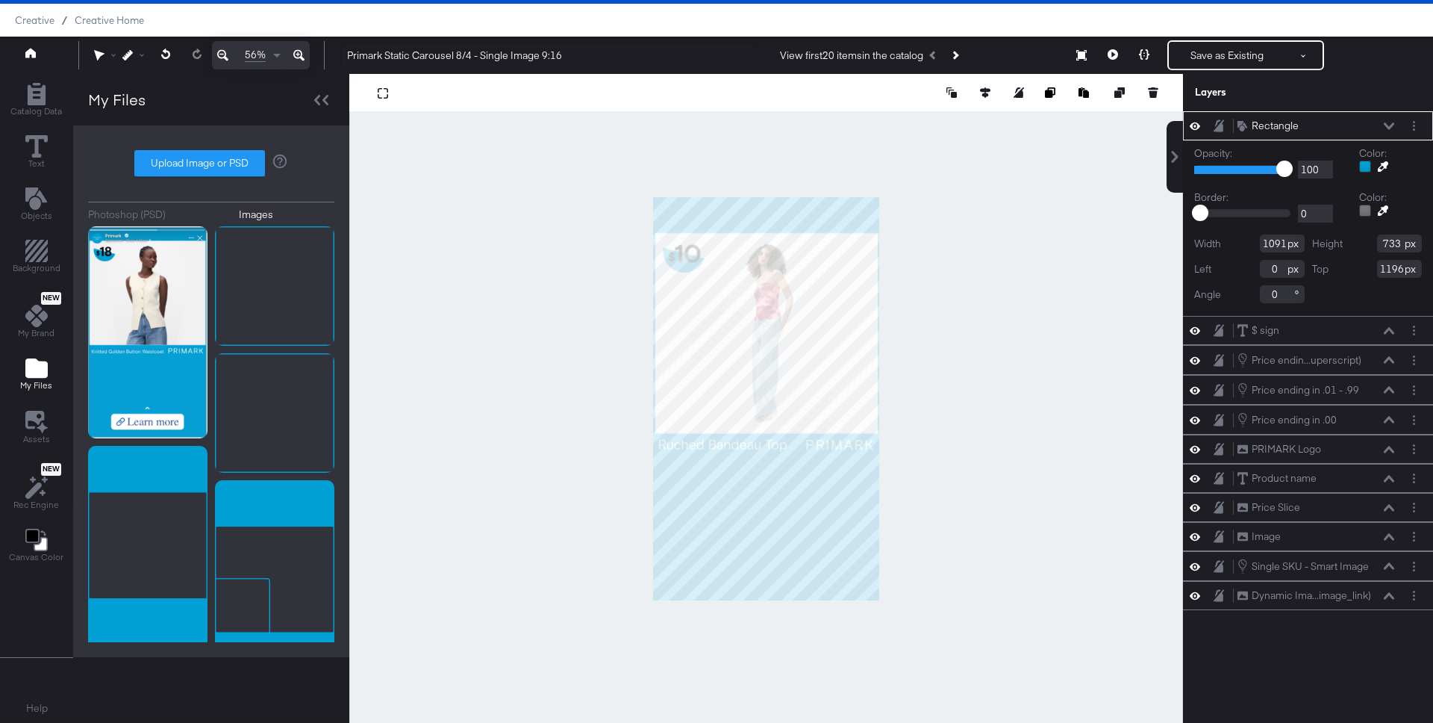
type input "1282"
type input "647"
click at [1010, 431] on div at bounding box center [766, 398] width 834 height 649
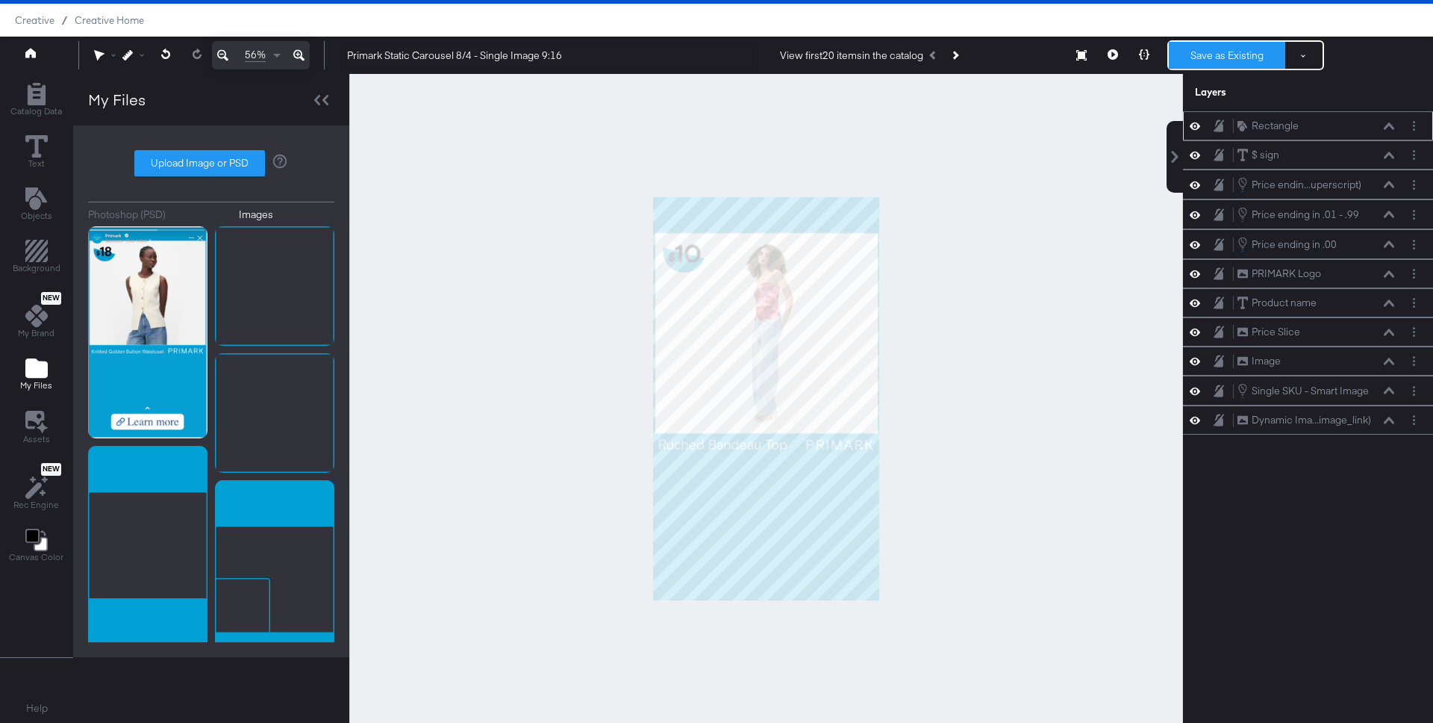
click at [1238, 52] on button "Save as Existing" at bounding box center [1227, 55] width 116 height 27
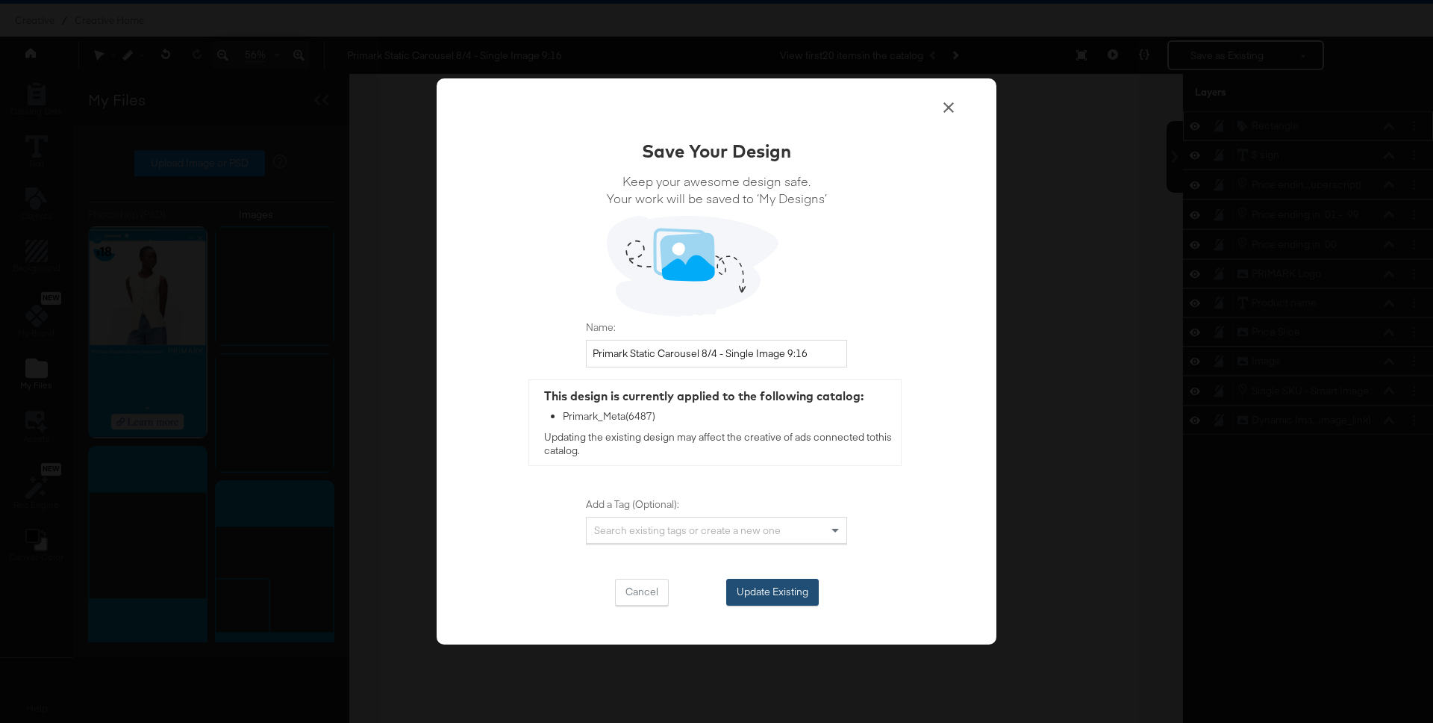
click at [755, 584] on button "Update Existing" at bounding box center [772, 592] width 93 height 27
